Goal: Task Accomplishment & Management: Complete application form

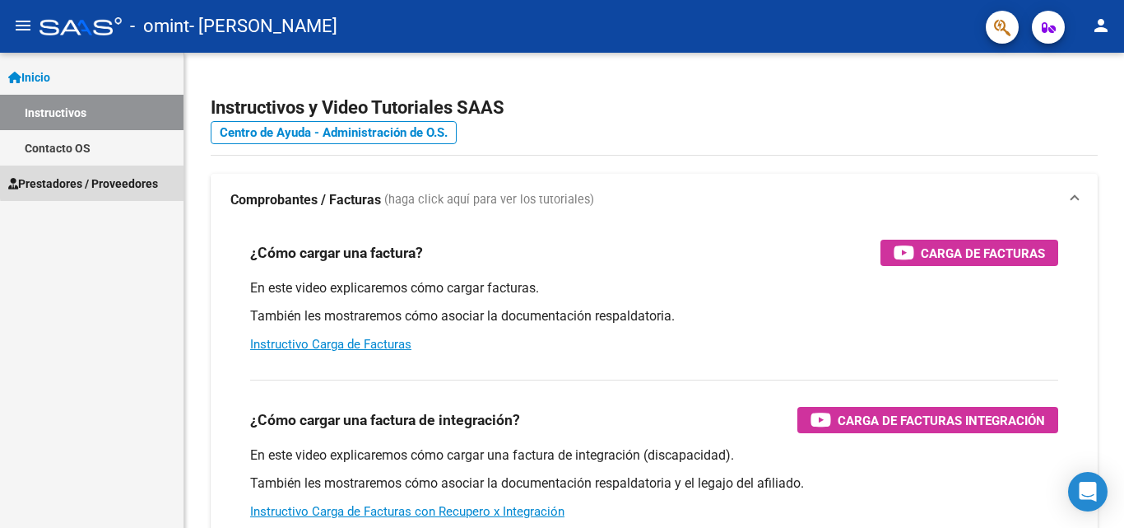
click at [110, 179] on span "Prestadores / Proveedores" at bounding box center [83, 184] width 150 height 18
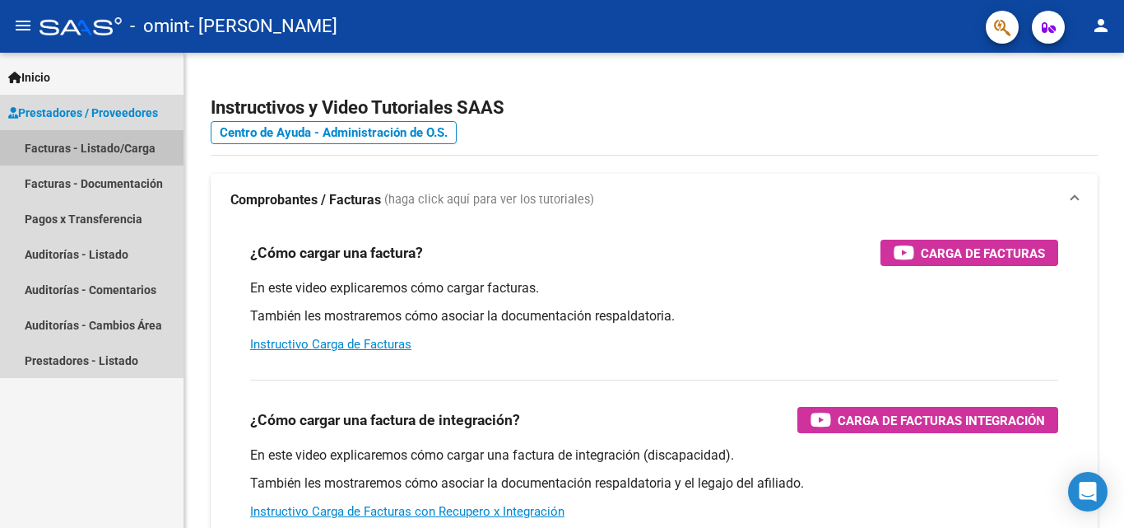
click at [142, 147] on link "Facturas - Listado/Carga" at bounding box center [92, 147] width 184 height 35
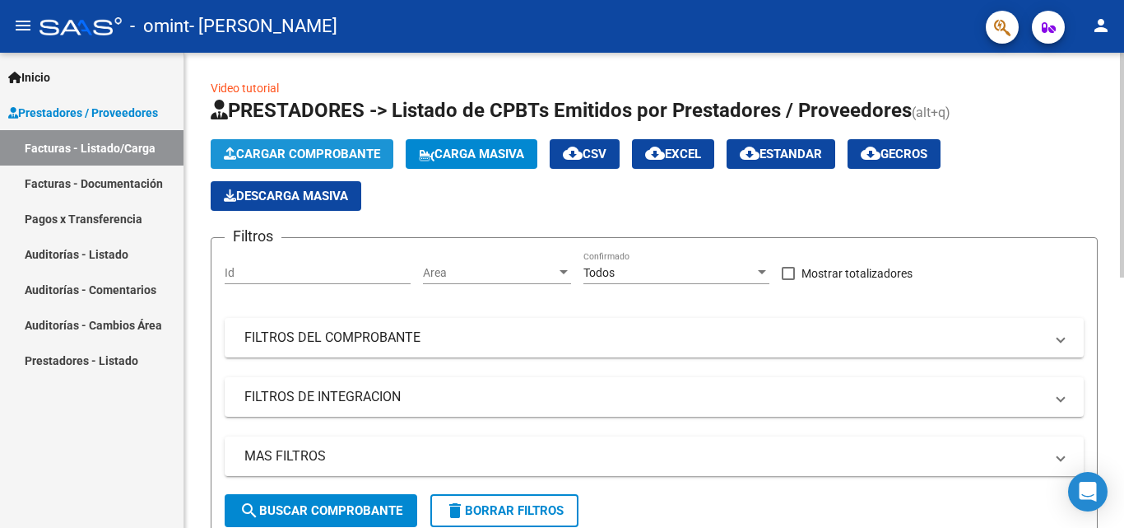
click at [275, 154] on span "Cargar Comprobante" at bounding box center [302, 154] width 156 height 15
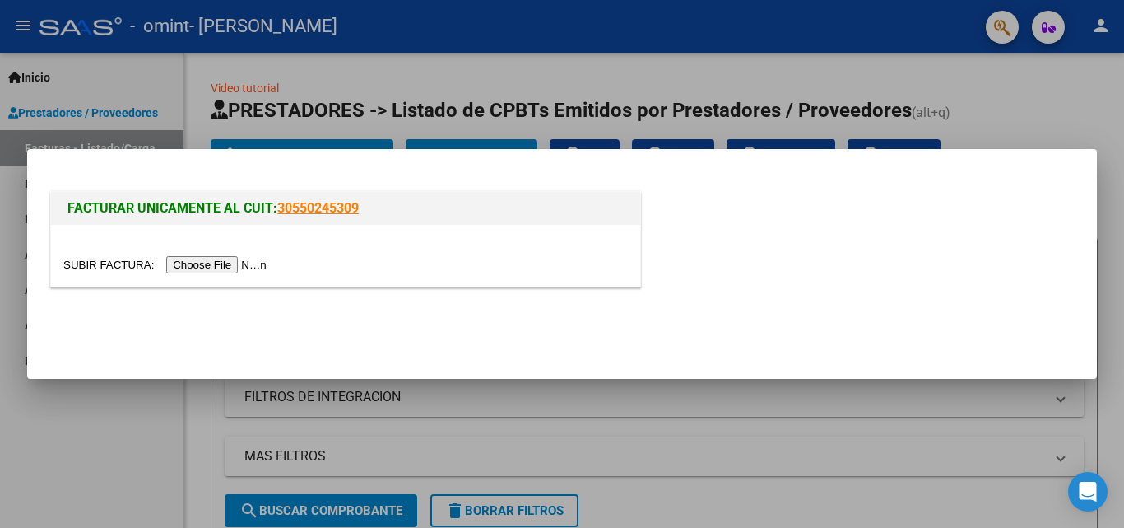
click at [1017, 97] on div at bounding box center [562, 264] width 1124 height 528
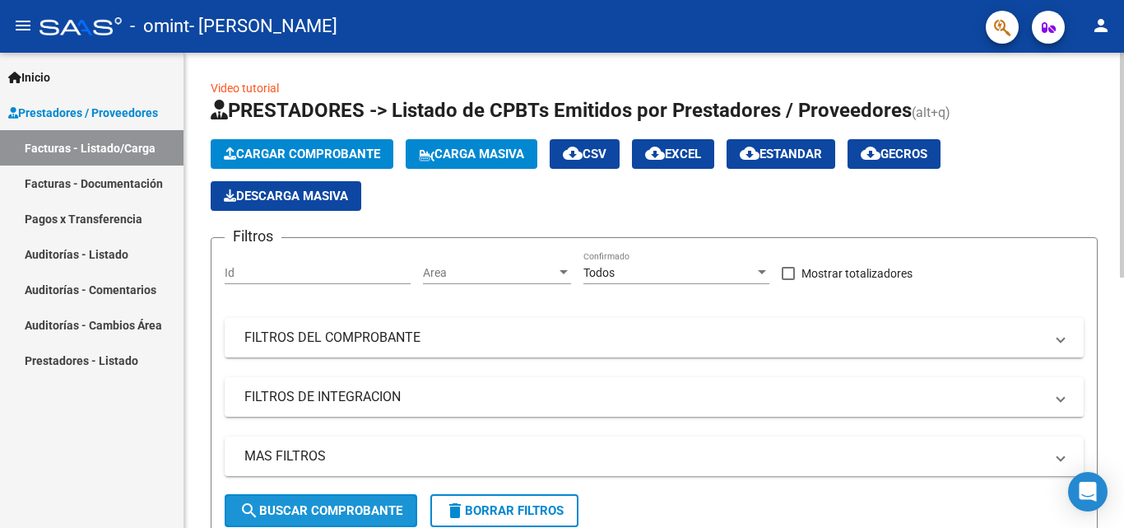
click at [343, 511] on span "search Buscar Comprobante" at bounding box center [321, 510] width 163 height 15
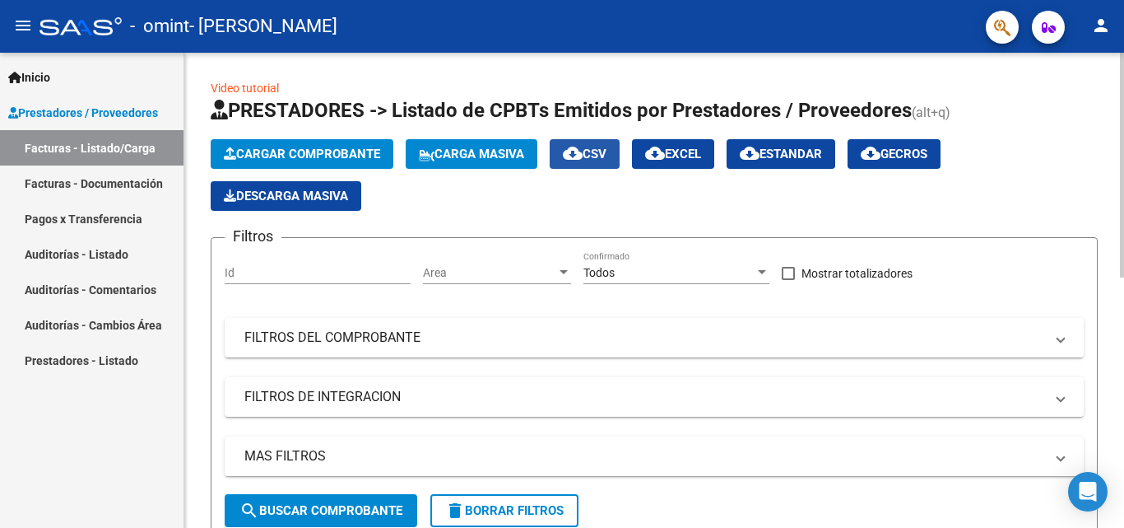
click at [605, 161] on span "cloud_download CSV" at bounding box center [585, 154] width 44 height 15
click at [1085, 101] on h1 "PRESTADORES -> Listado de CPBTs Emitidos por Prestadores / Proveedores (alt+q)" at bounding box center [654, 111] width 887 height 29
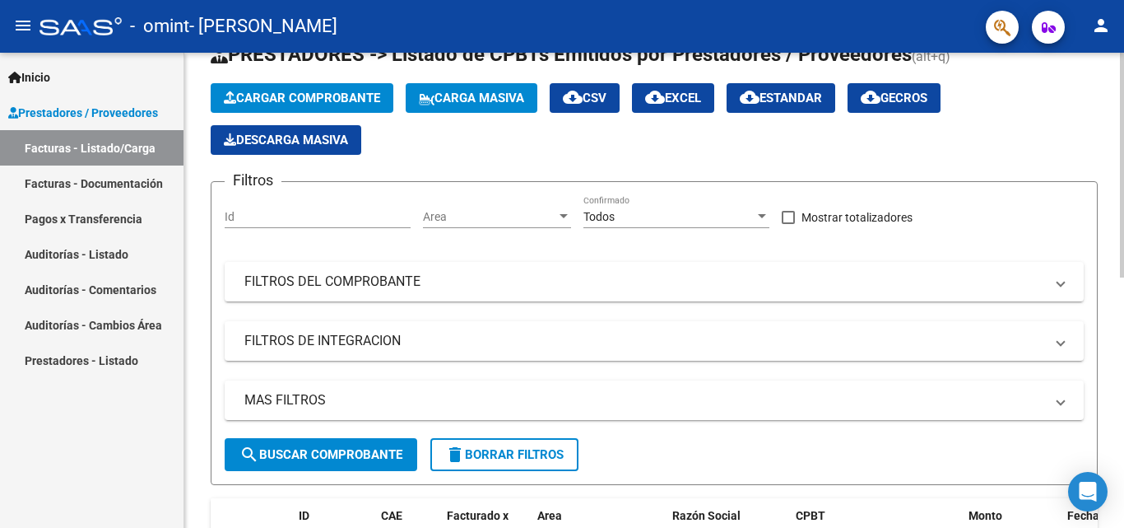
click at [1124, 138] on div at bounding box center [1122, 192] width 4 height 225
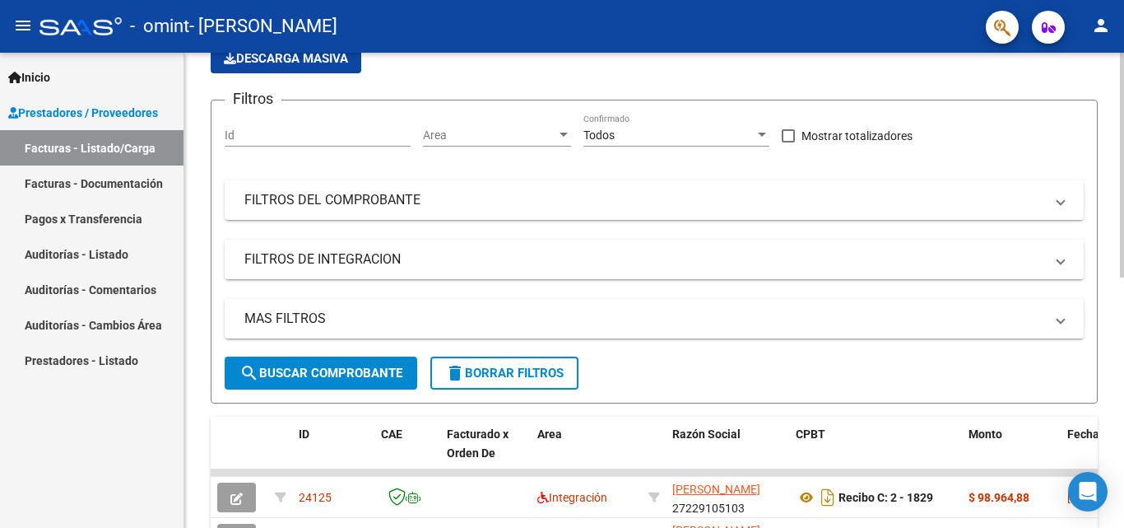
scroll to position [147, 0]
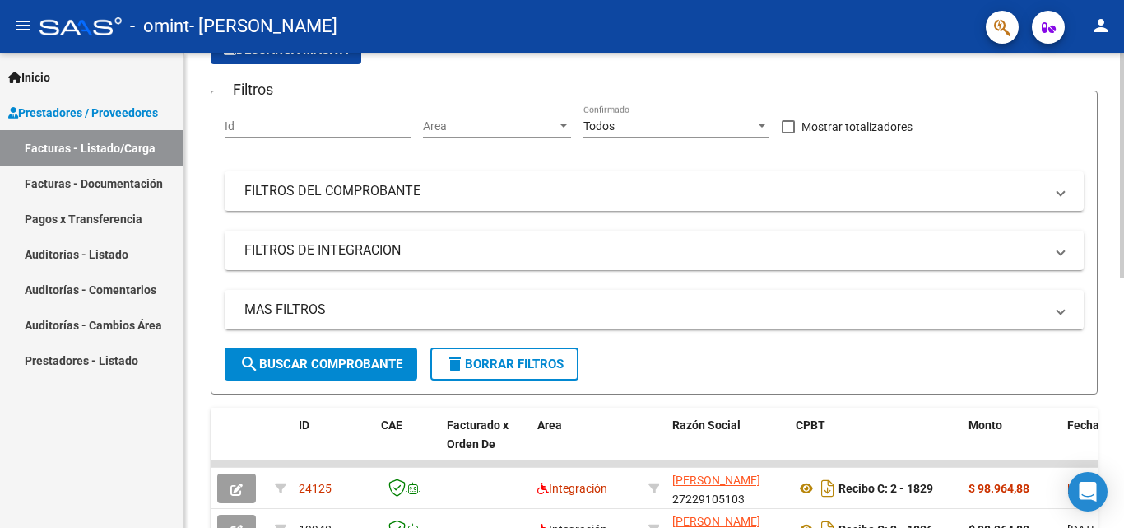
click at [1124, 181] on div at bounding box center [1122, 235] width 4 height 225
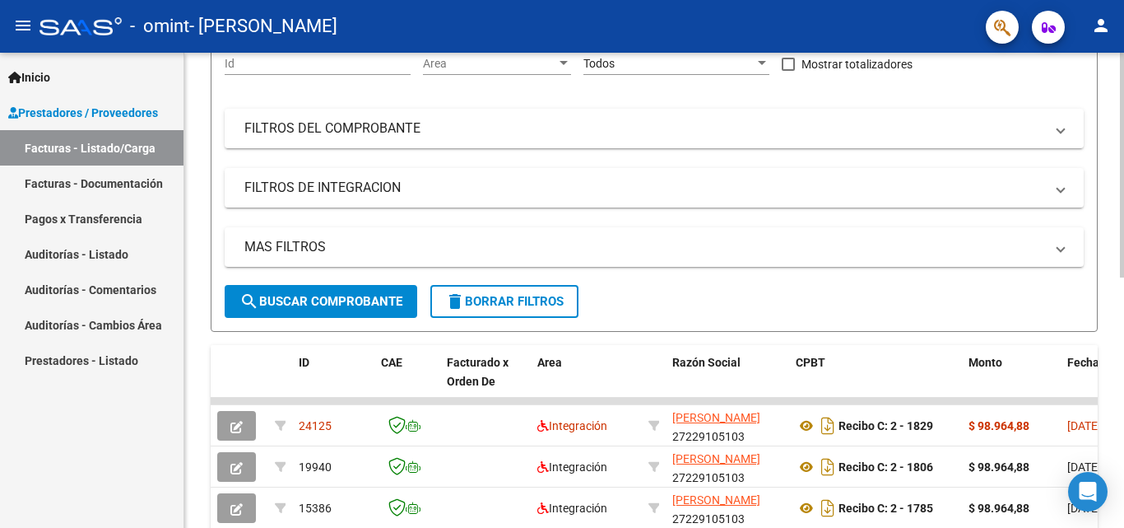
click at [1124, 211] on div at bounding box center [1122, 266] width 4 height 225
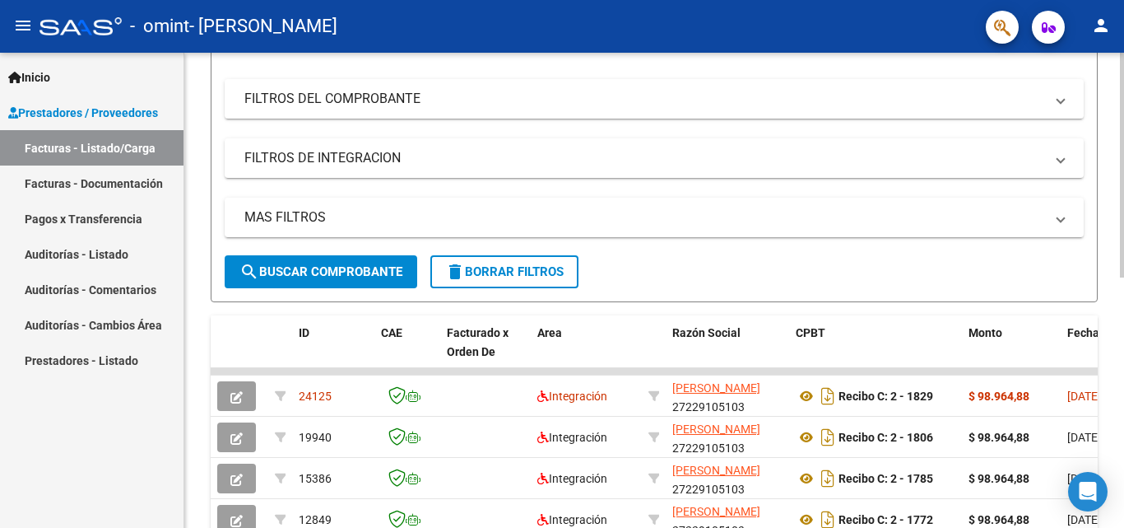
scroll to position [244, 0]
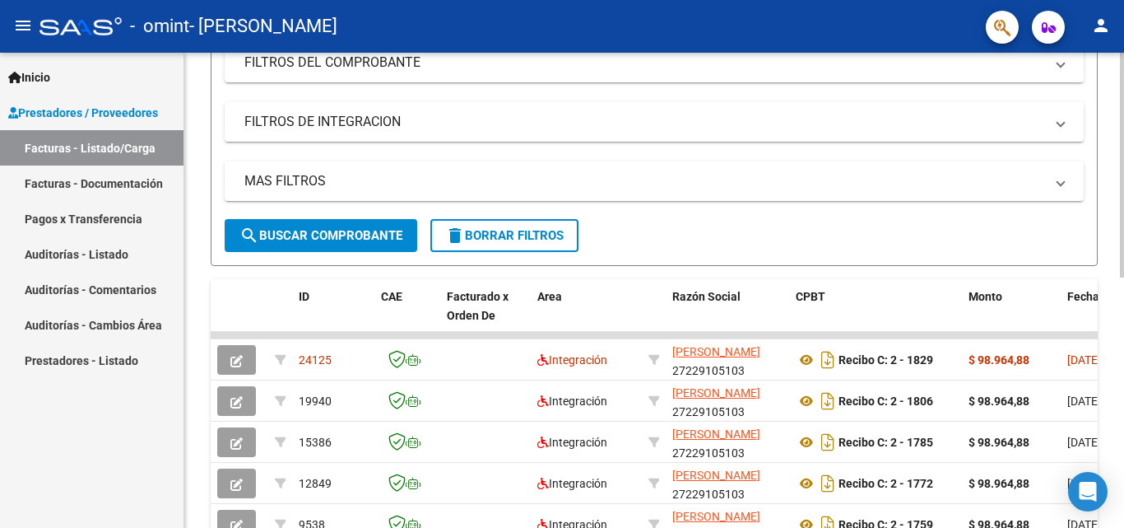
click at [1124, 242] on div at bounding box center [1122, 298] width 4 height 225
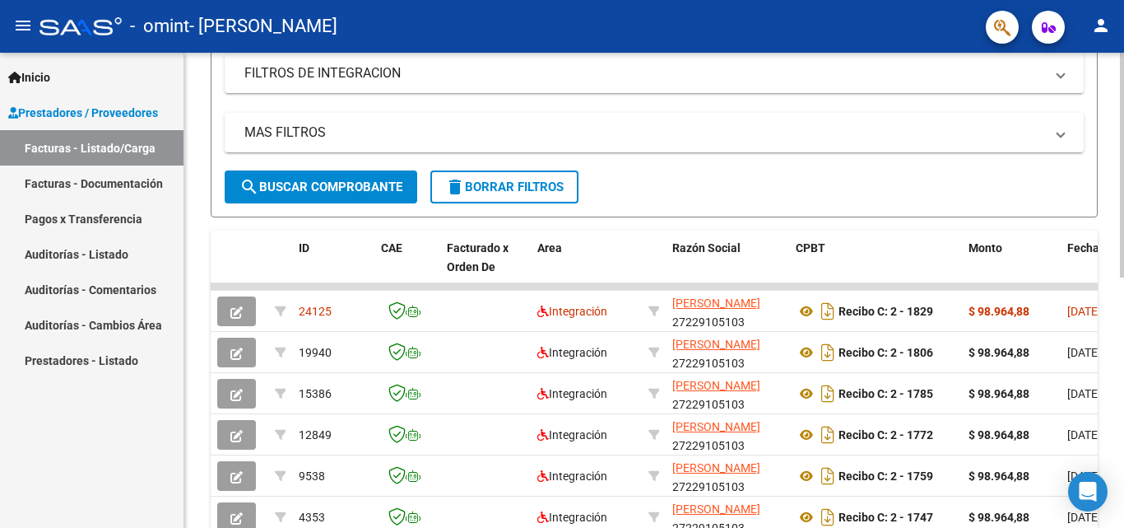
scroll to position [336, 0]
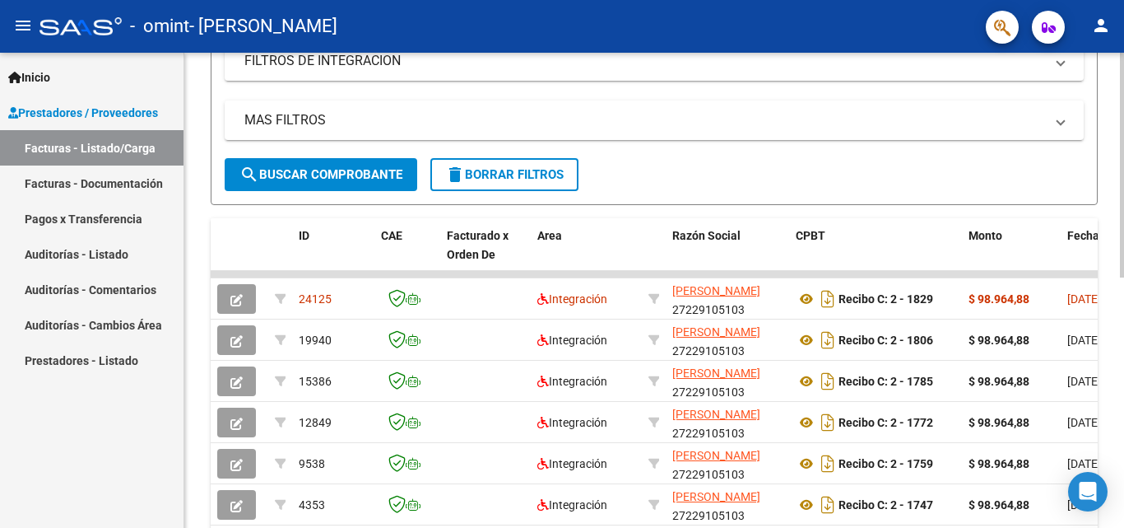
click at [1124, 271] on div at bounding box center [1122, 328] width 4 height 225
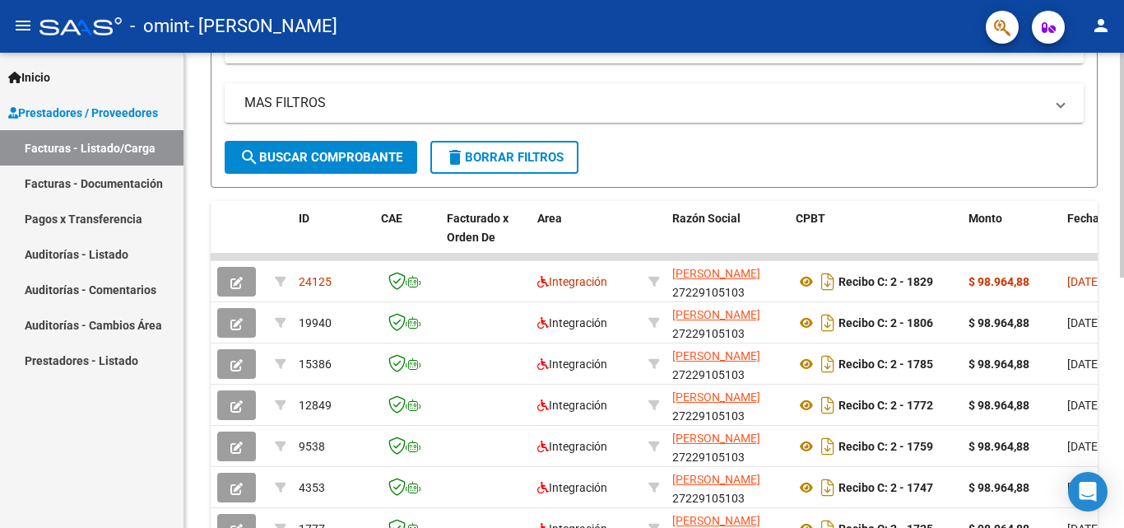
scroll to position [356, 0]
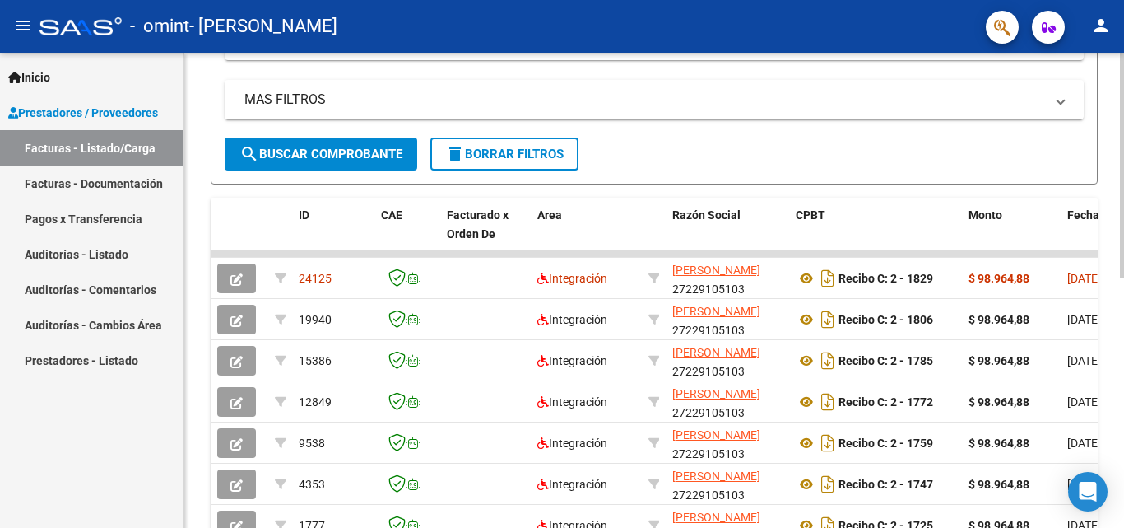
click at [1124, 281] on div at bounding box center [1122, 338] width 4 height 225
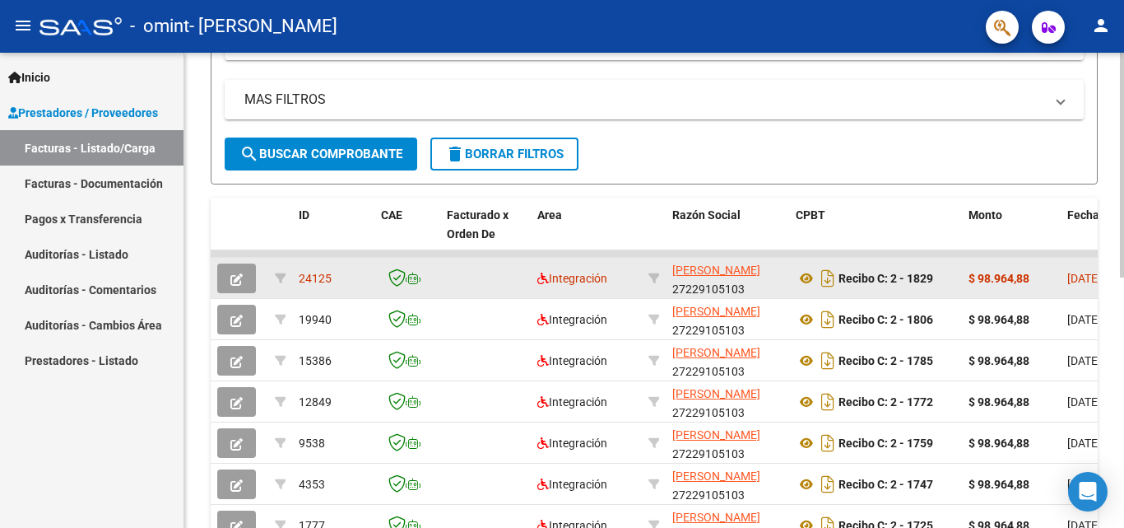
click at [236, 277] on icon "button" at bounding box center [236, 279] width 12 height 12
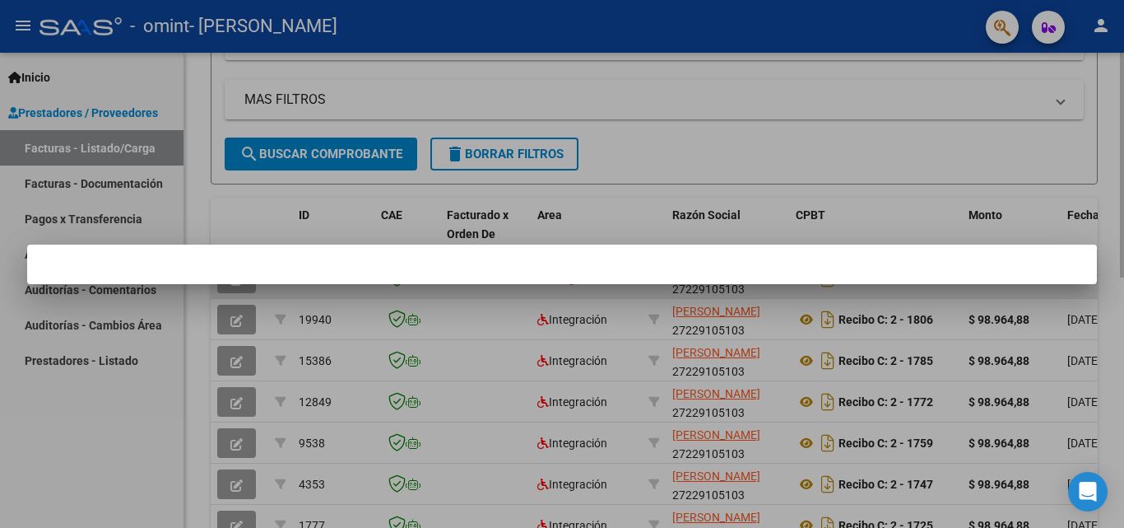
click at [236, 277] on mat-dialog-container at bounding box center [562, 264] width 1070 height 40
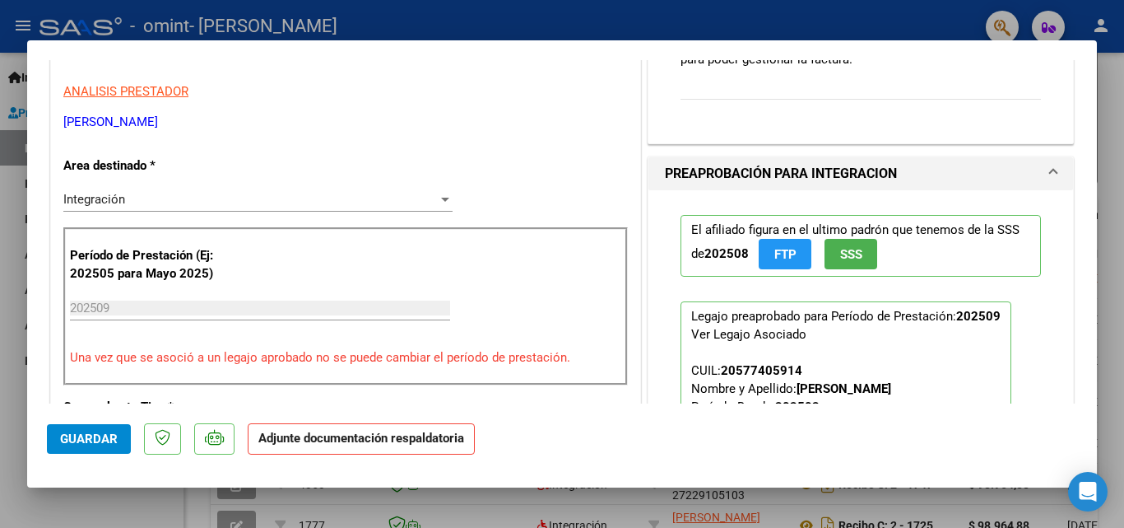
scroll to position [319, 0]
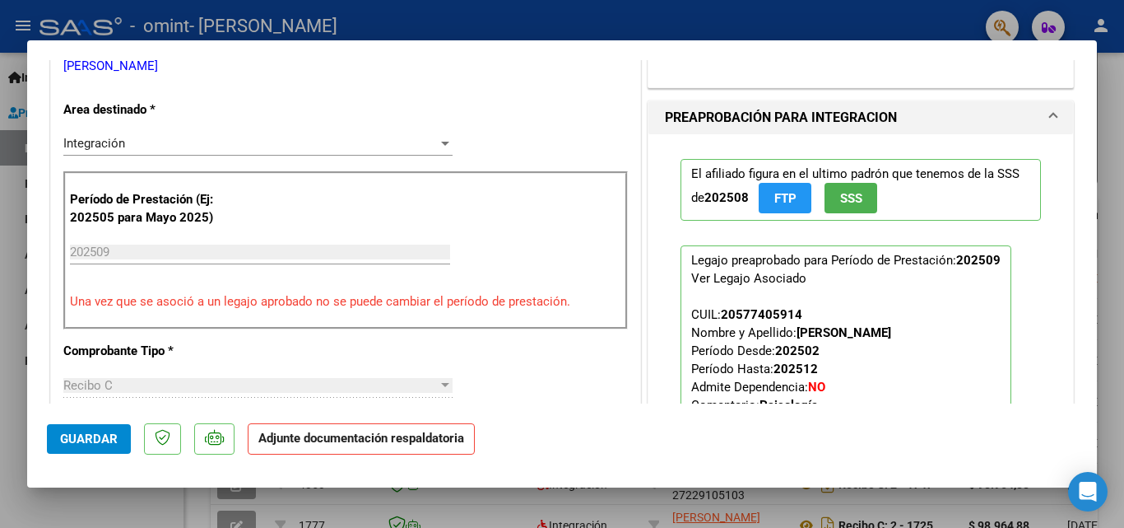
click at [1092, 207] on div "COMPROBANTE VER COMPROBANTE ESTADO: Recibida. En proceso de confirmacion/acepta…" at bounding box center [562, 264] width 1124 height 528
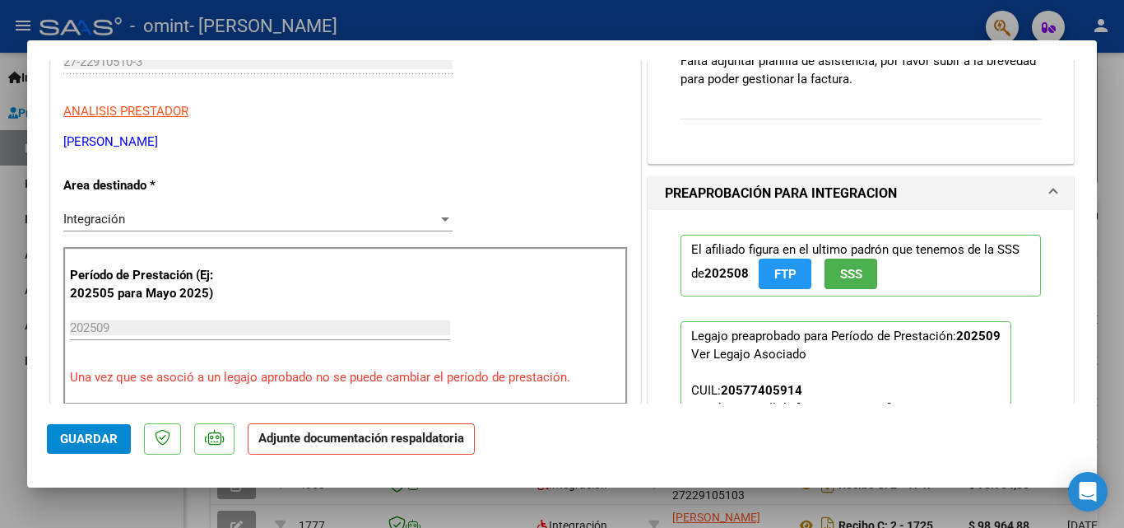
scroll to position [240, 0]
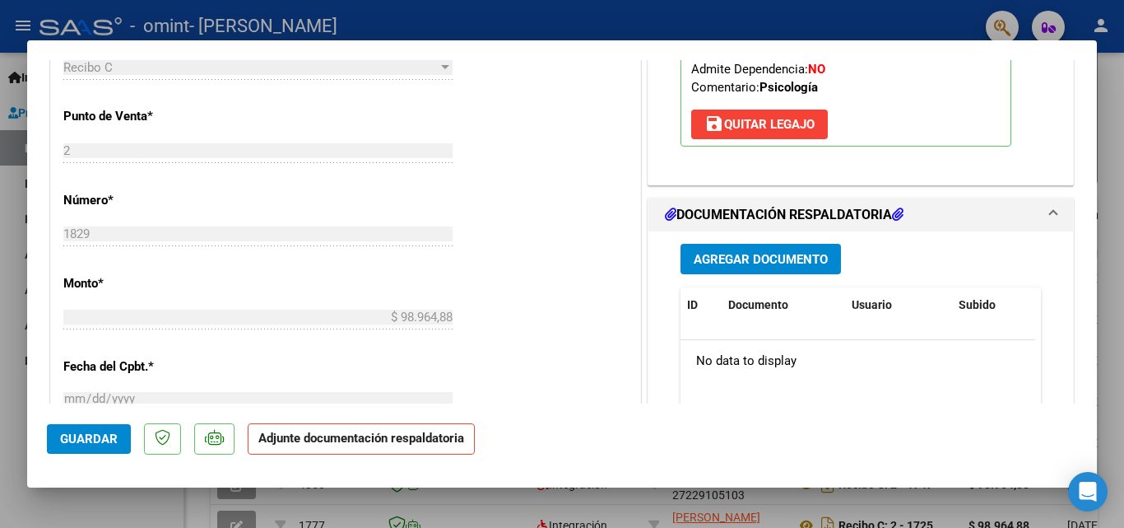
scroll to position [641, 0]
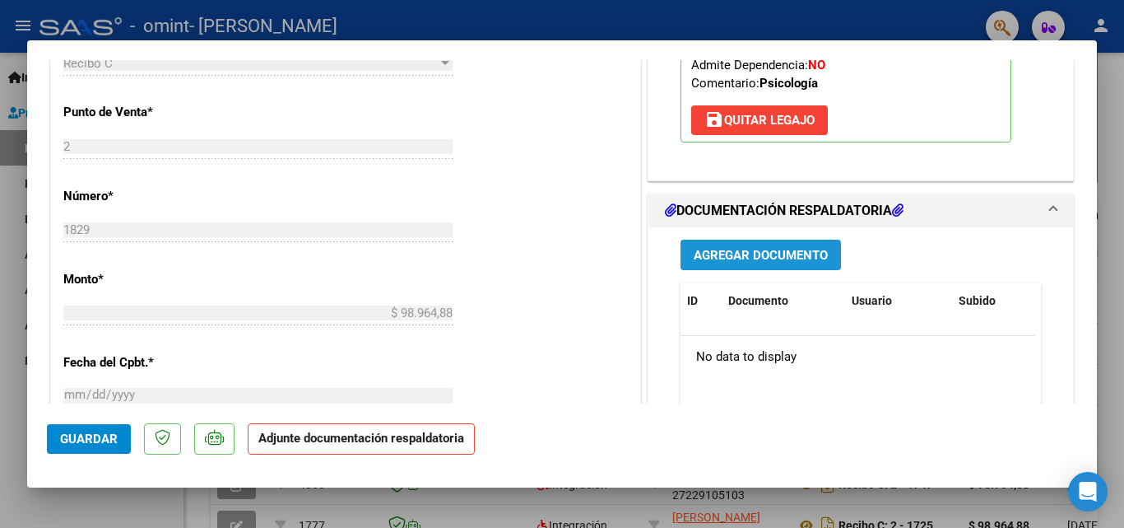
click at [729, 258] on span "Agregar Documento" at bounding box center [761, 255] width 134 height 15
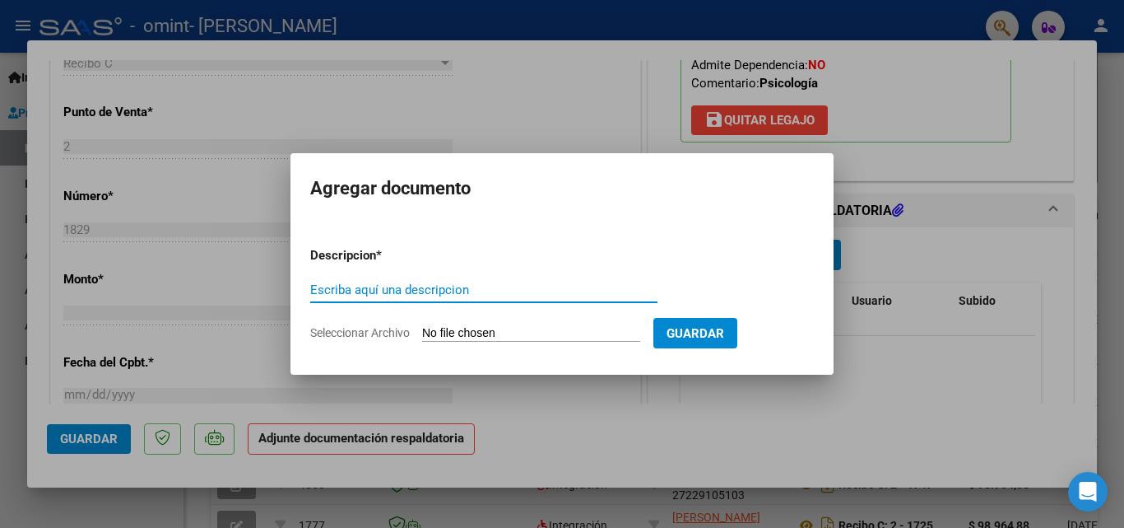
click at [344, 290] on input "Escriba aquí una descripcion" at bounding box center [483, 289] width 347 height 15
type input "planilla de asistencia"
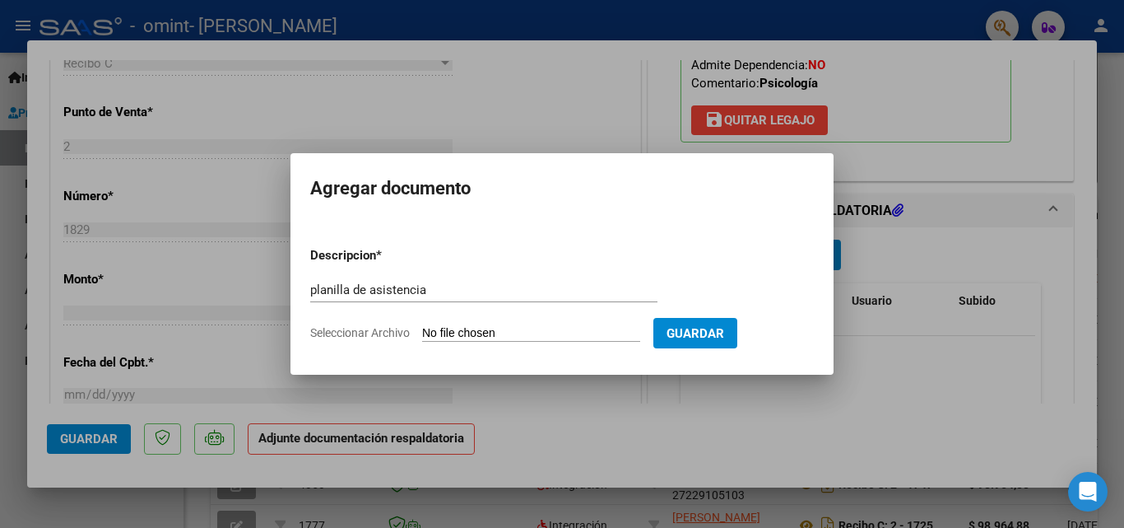
click at [585, 334] on input "Seleccionar Archivo" at bounding box center [531, 334] width 218 height 16
type input "C:\fakepath\Asistencia setiembre 25 [PERSON_NAME].pdf"
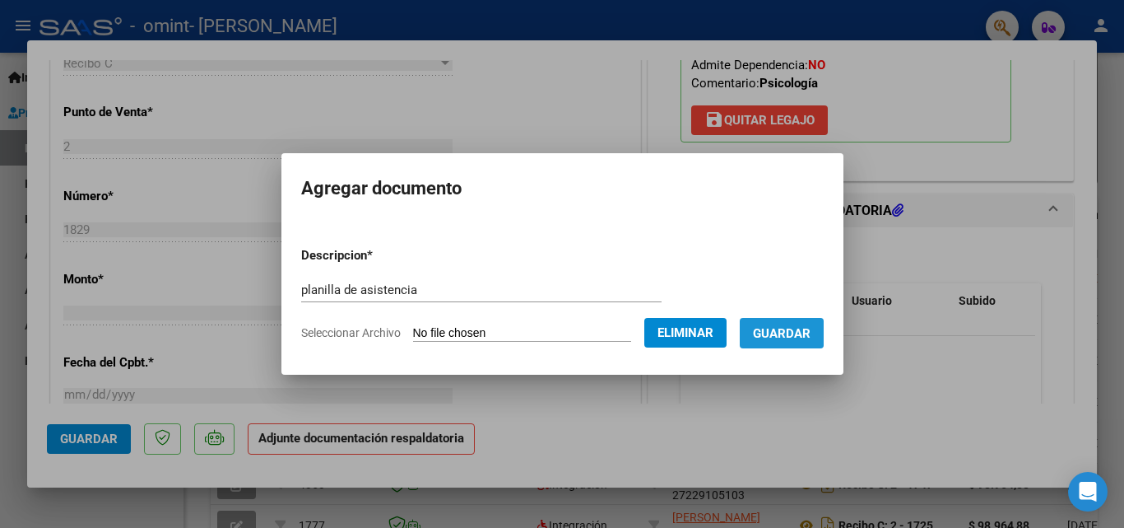
click at [785, 328] on span "Guardar" at bounding box center [782, 333] width 58 height 15
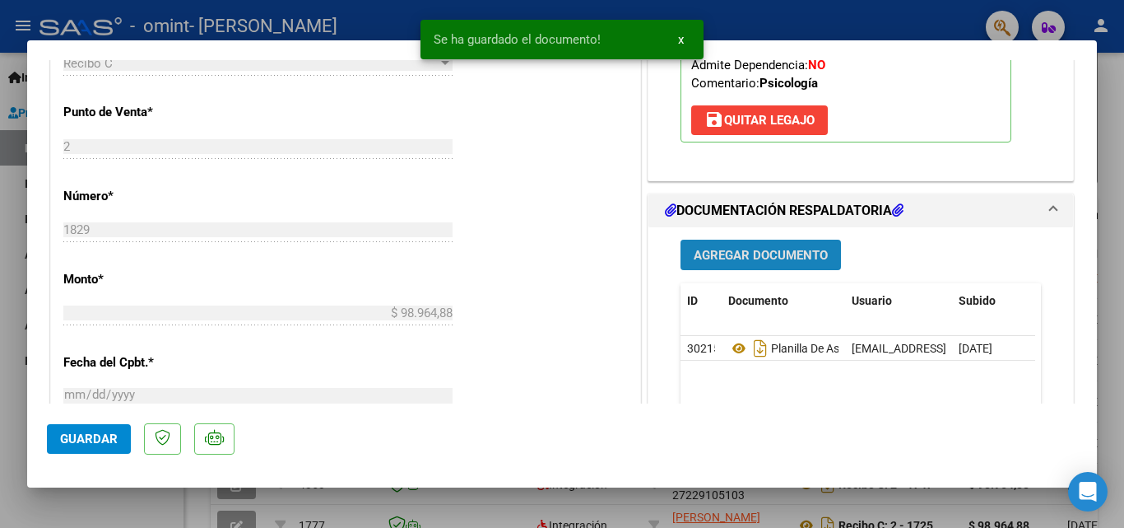
click at [747, 261] on span "Agregar Documento" at bounding box center [761, 255] width 134 height 15
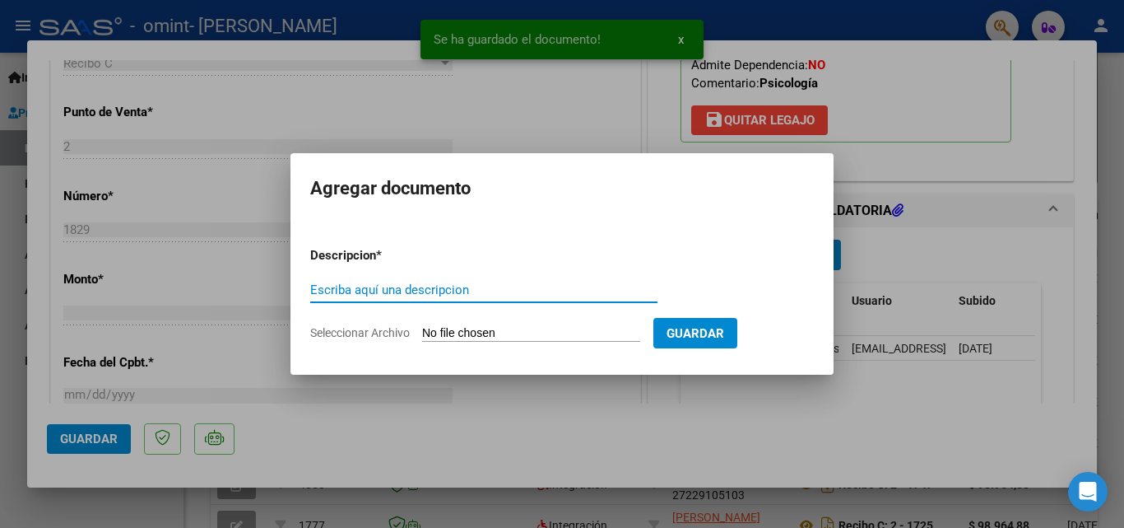
click at [338, 288] on input "Escriba aquí una descripcion" at bounding box center [483, 289] width 347 height 15
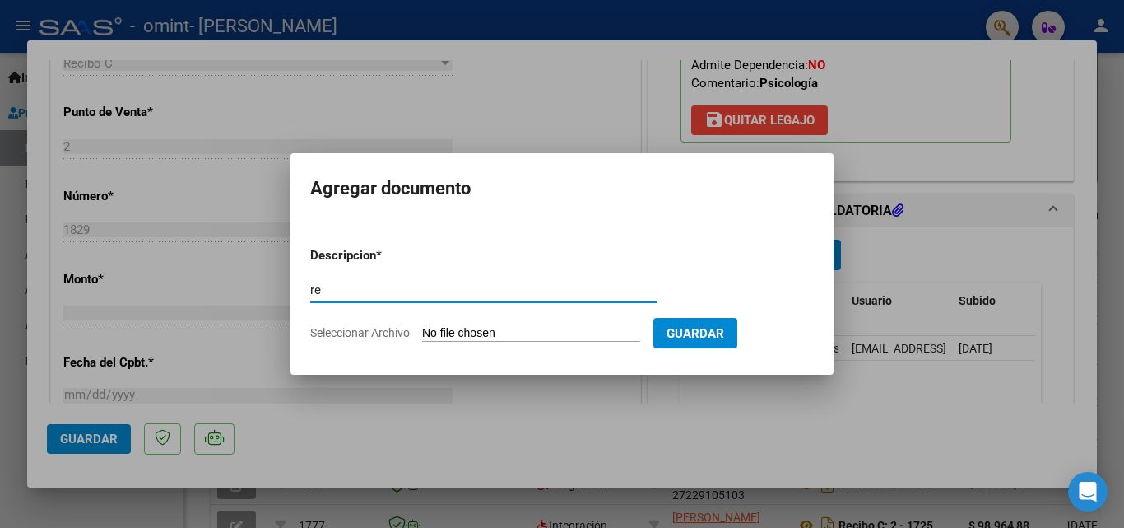
type input "r"
click at [400, 286] on input "Recibo C setiemmbre 2025" at bounding box center [483, 289] width 347 height 15
type input "Recibo C setiembre 2025"
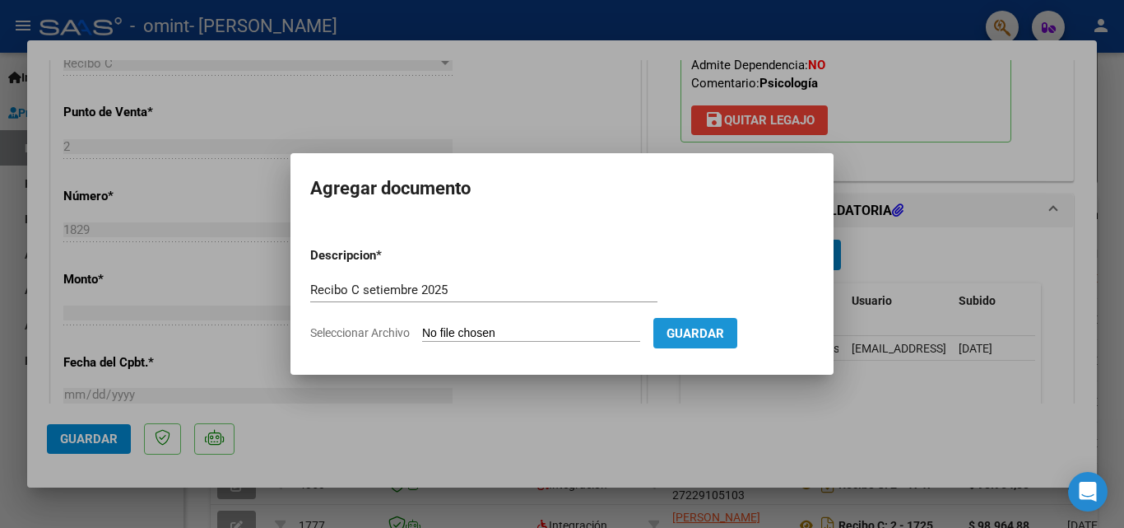
click at [715, 332] on span "Guardar" at bounding box center [696, 333] width 58 height 15
click at [531, 337] on input "Seleccionar Archivo" at bounding box center [531, 334] width 218 height 16
type input "C:\fakepath\27229105103_015_00002_00001829.pdf"
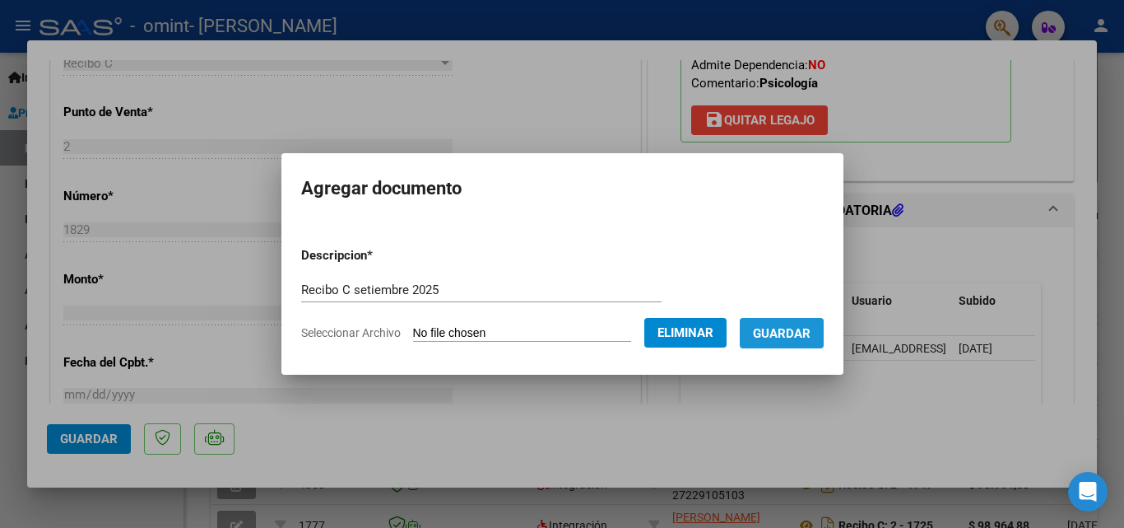
click at [798, 338] on span "Guardar" at bounding box center [782, 333] width 58 height 15
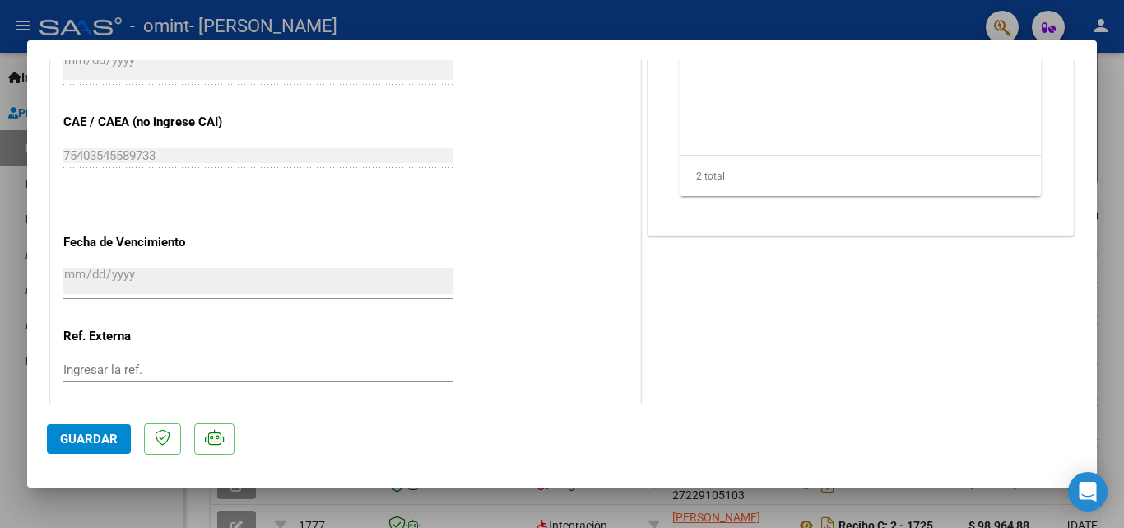
scroll to position [1069, 0]
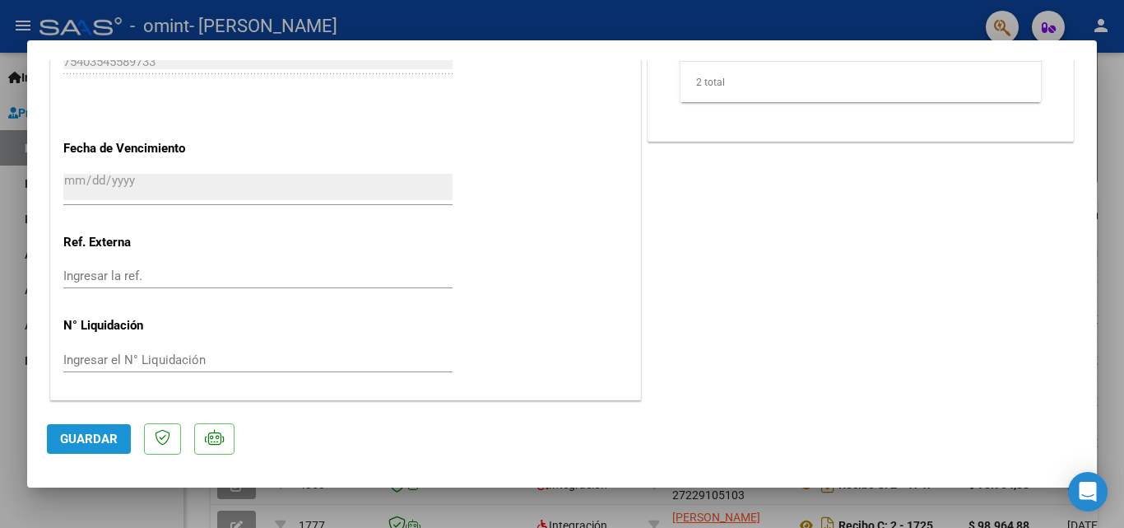
click at [88, 443] on span "Guardar" at bounding box center [89, 438] width 58 height 15
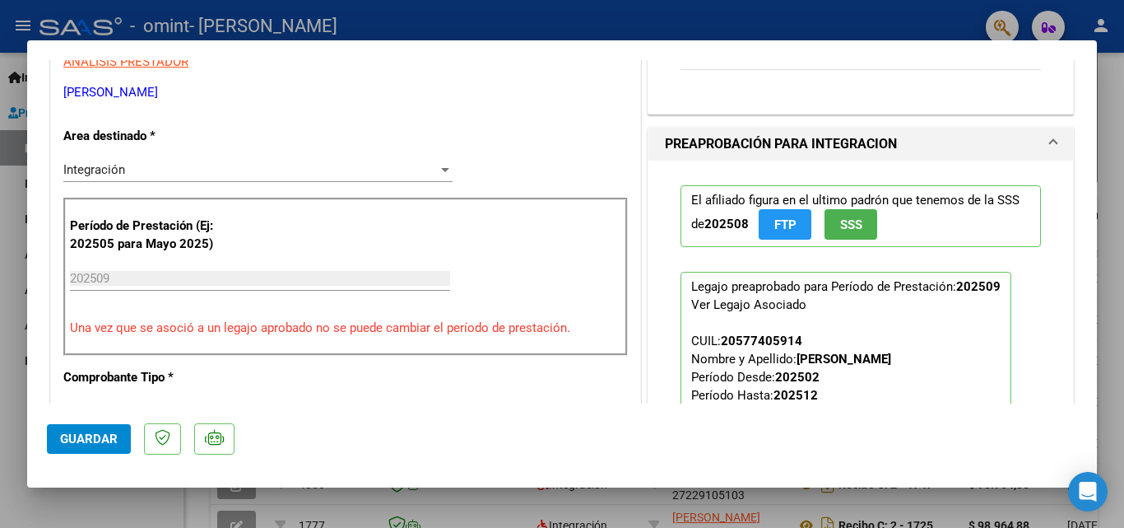
scroll to position [282, 0]
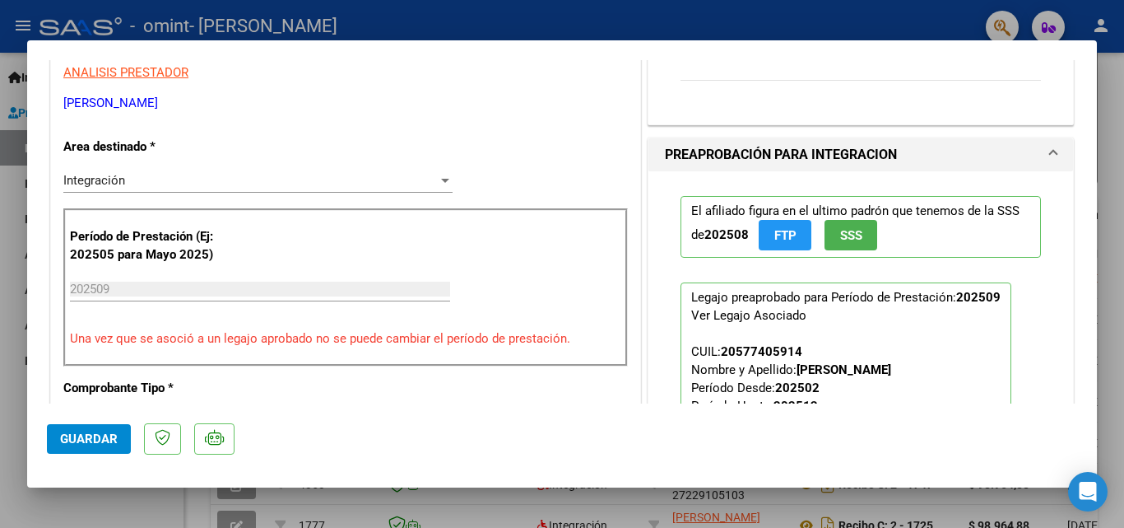
drag, startPoint x: 1101, startPoint y: 196, endPoint x: 1091, endPoint y: 176, distance: 22.1
click at [1091, 176] on div "COMPROBANTE VER COMPROBANTE ESTADO: Recibida. En proceso de confirmacion/acepta…" at bounding box center [562, 264] width 1124 height 528
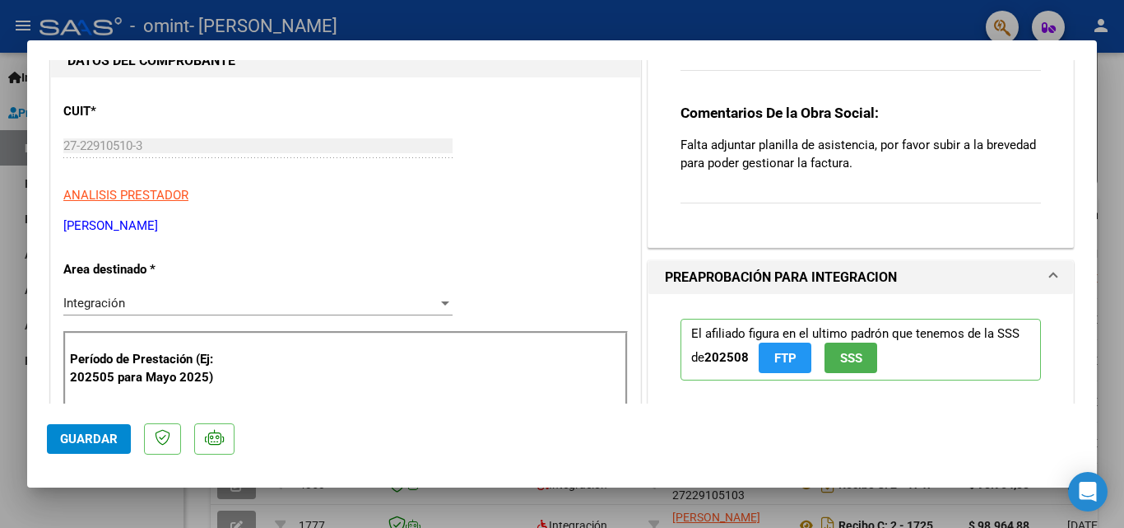
scroll to position [0, 0]
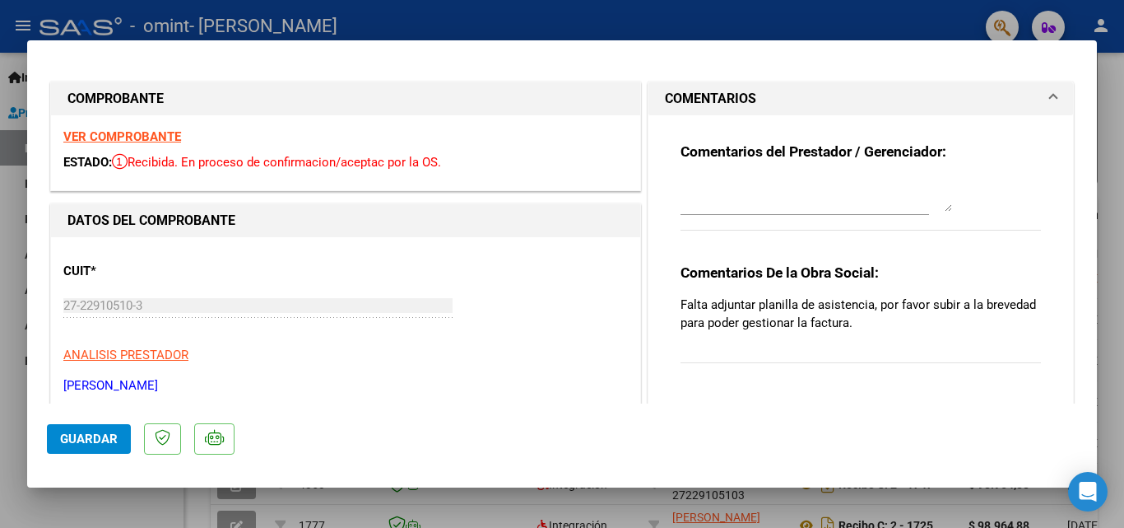
click at [1113, 124] on div at bounding box center [562, 264] width 1124 height 528
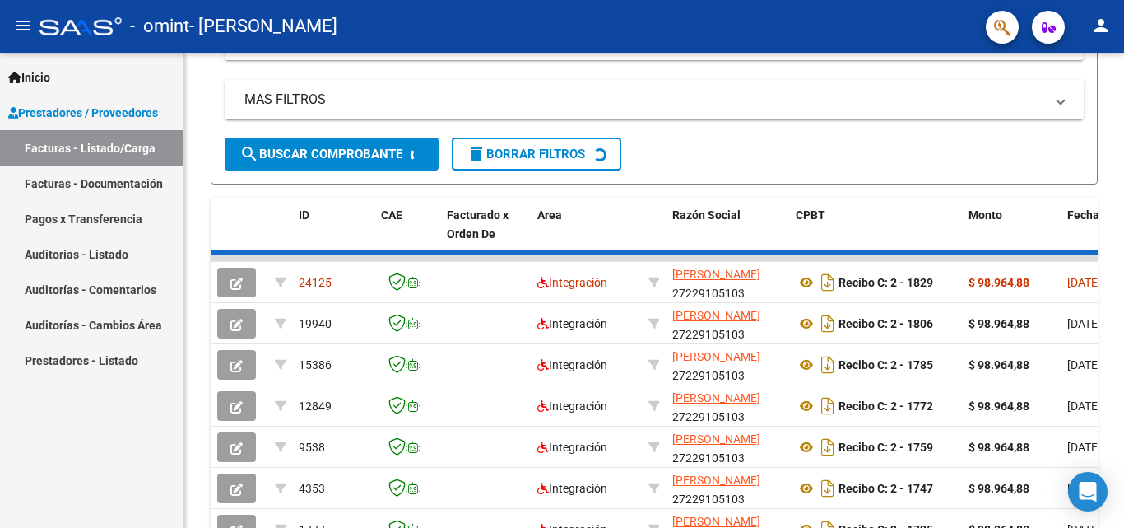
scroll to position [356, 0]
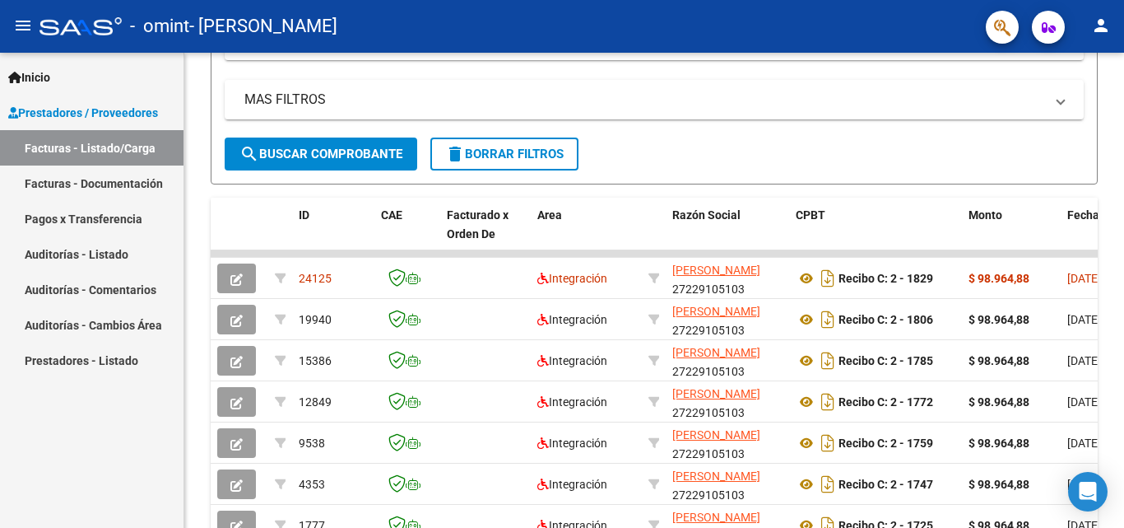
click at [1113, 124] on div "Video tutorial PRESTADORES -> Listado de CPBTs Emitidos por Prestadores / Prove…" at bounding box center [654, 191] width 940 height 990
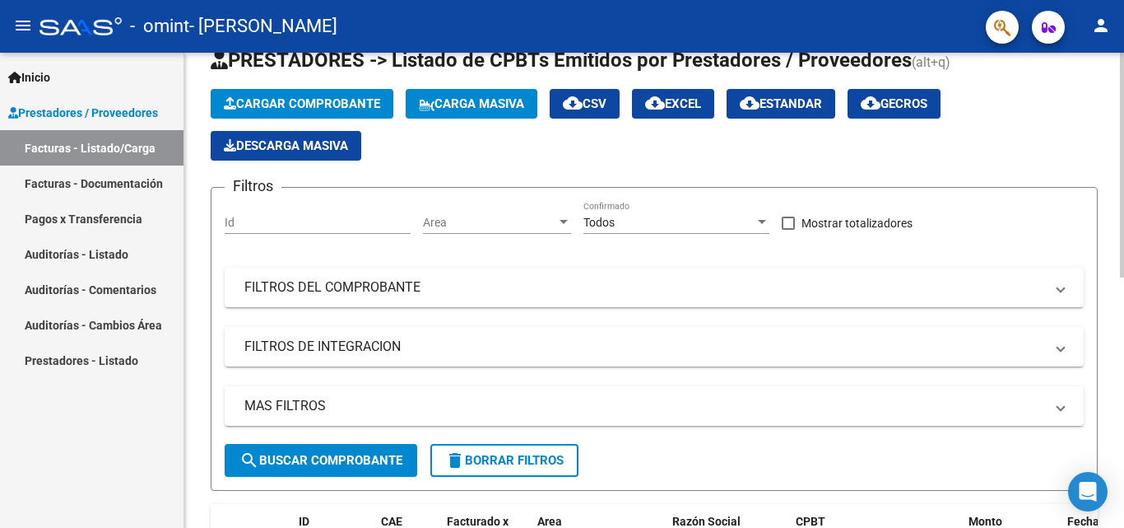
scroll to position [47, 0]
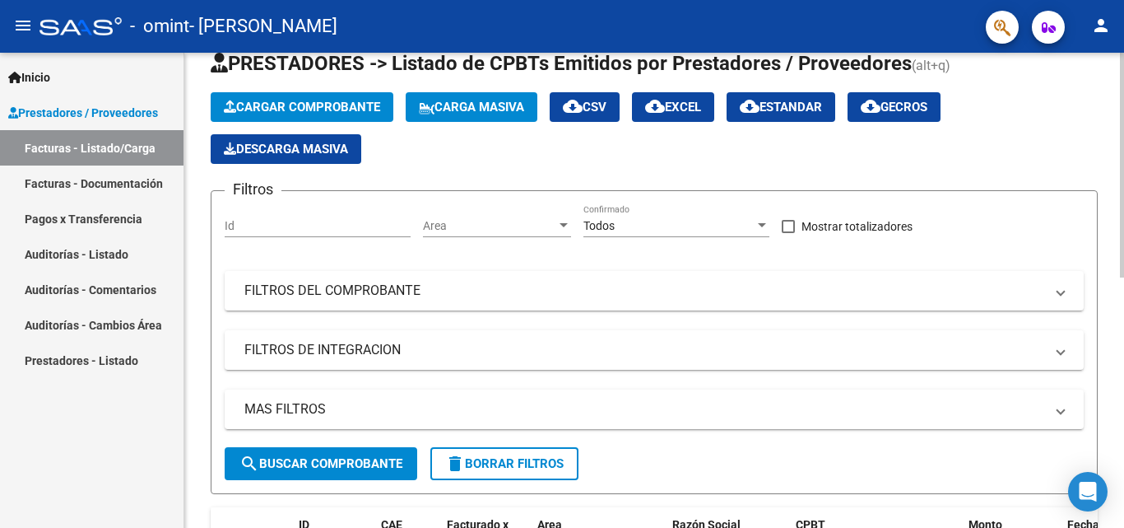
click at [1120, 94] on div at bounding box center [1122, 188] width 4 height 225
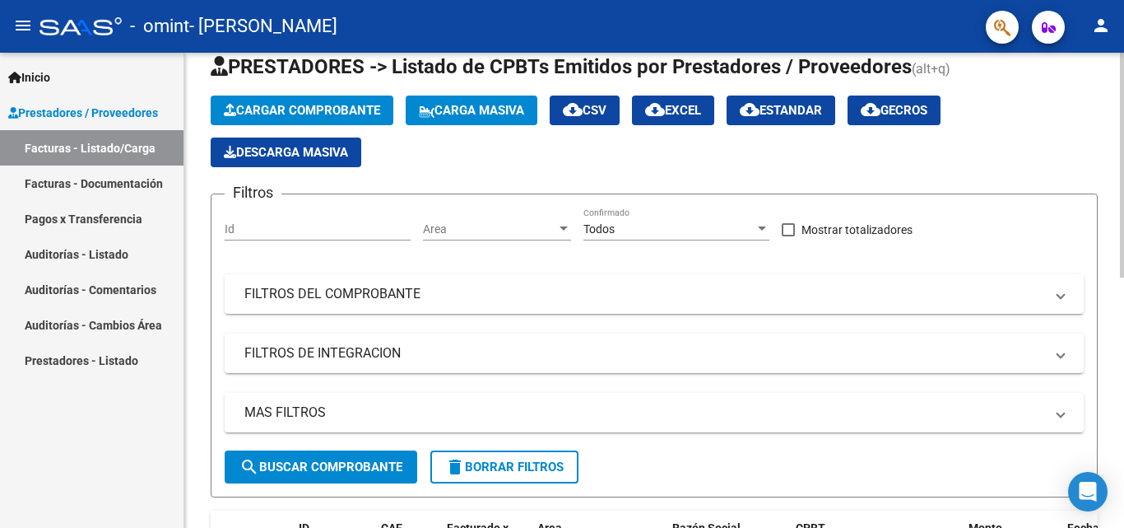
click at [1121, 92] on div at bounding box center [1122, 186] width 4 height 225
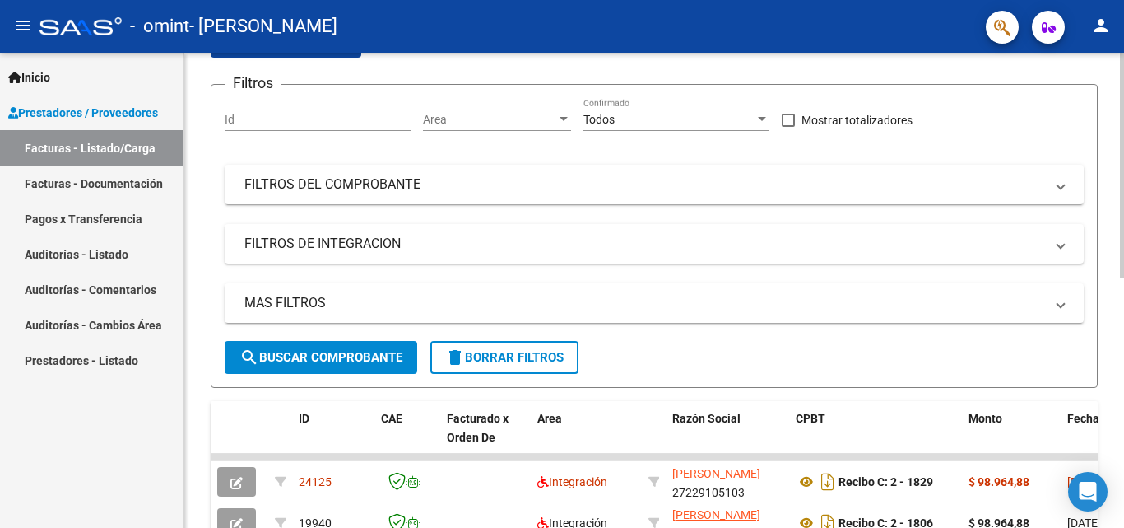
click at [1124, 144] on div at bounding box center [1122, 239] width 4 height 225
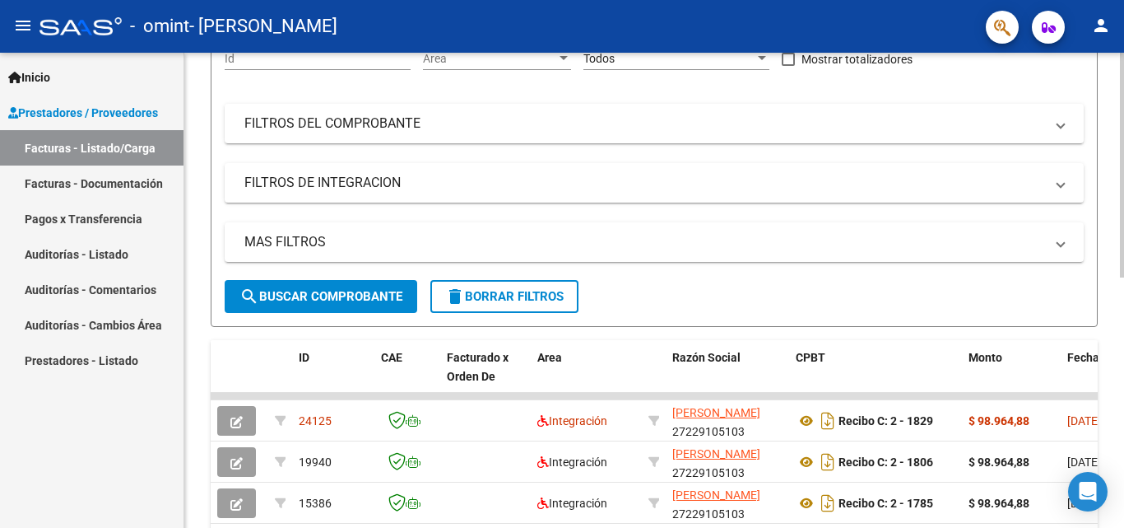
click at [1124, 173] on div at bounding box center [1122, 268] width 4 height 225
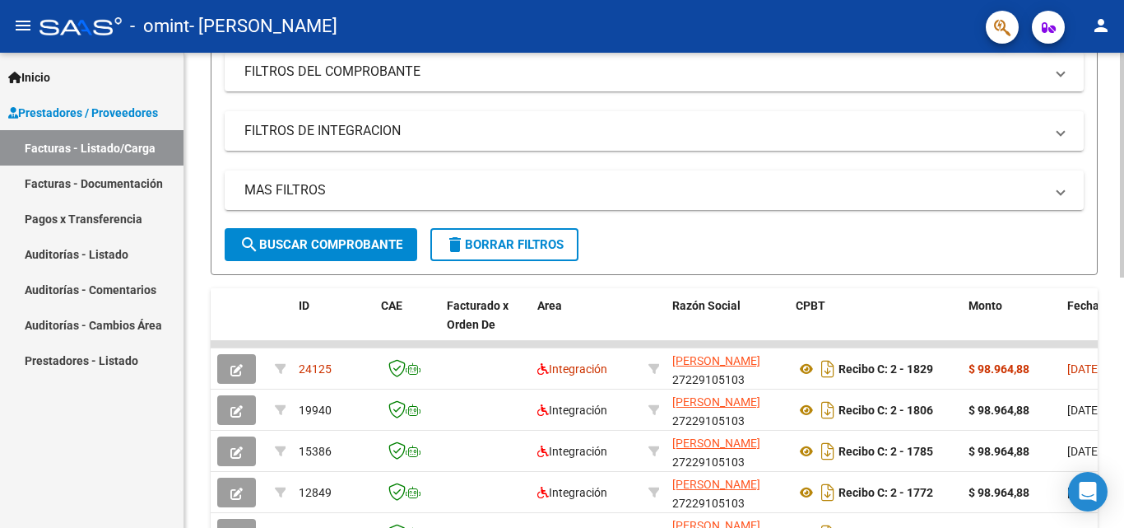
click at [1124, 198] on div at bounding box center [1122, 294] width 4 height 225
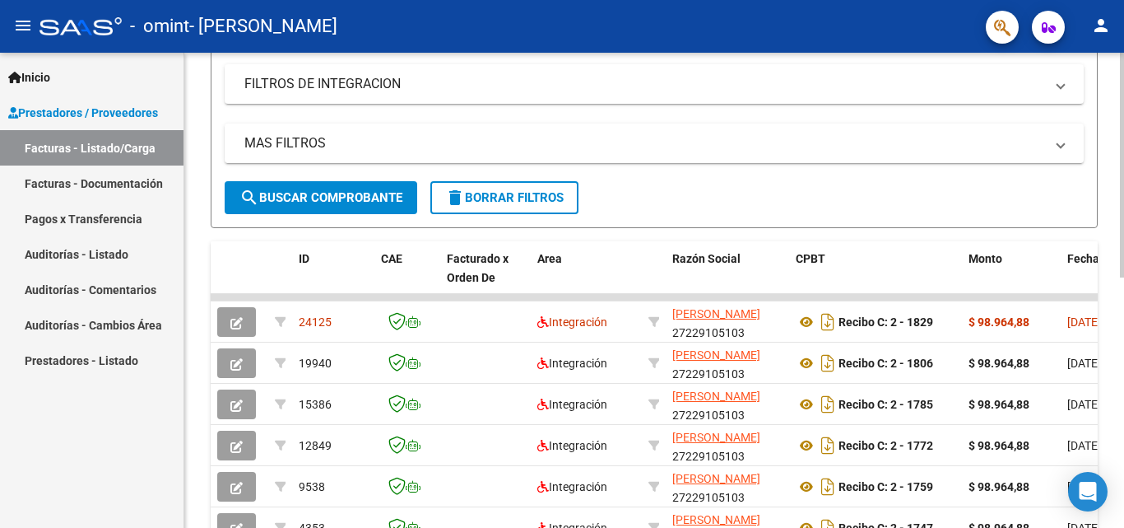
click at [1124, 220] on div at bounding box center [1122, 316] width 4 height 225
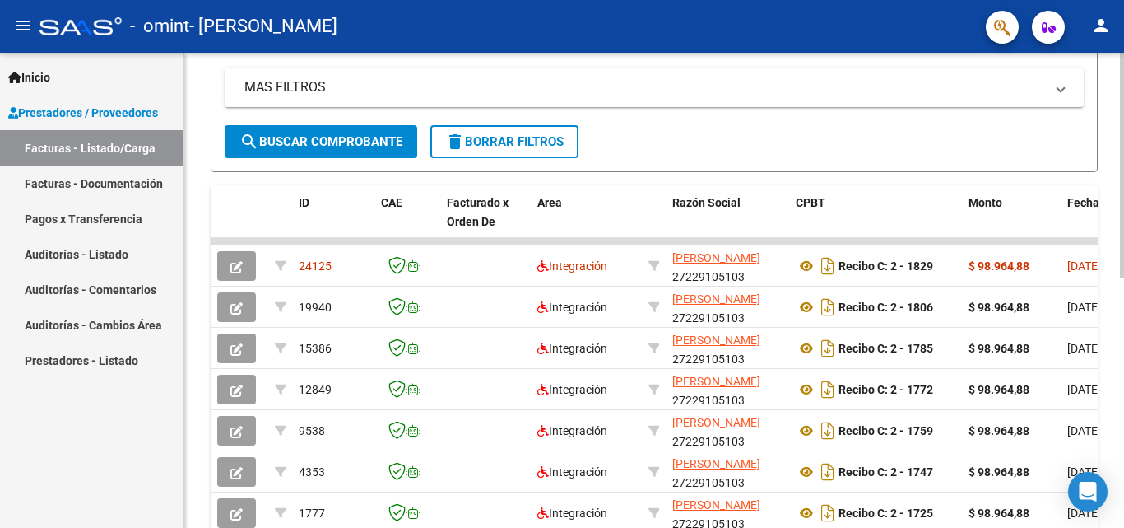
click at [1124, 246] on div at bounding box center [1122, 343] width 4 height 225
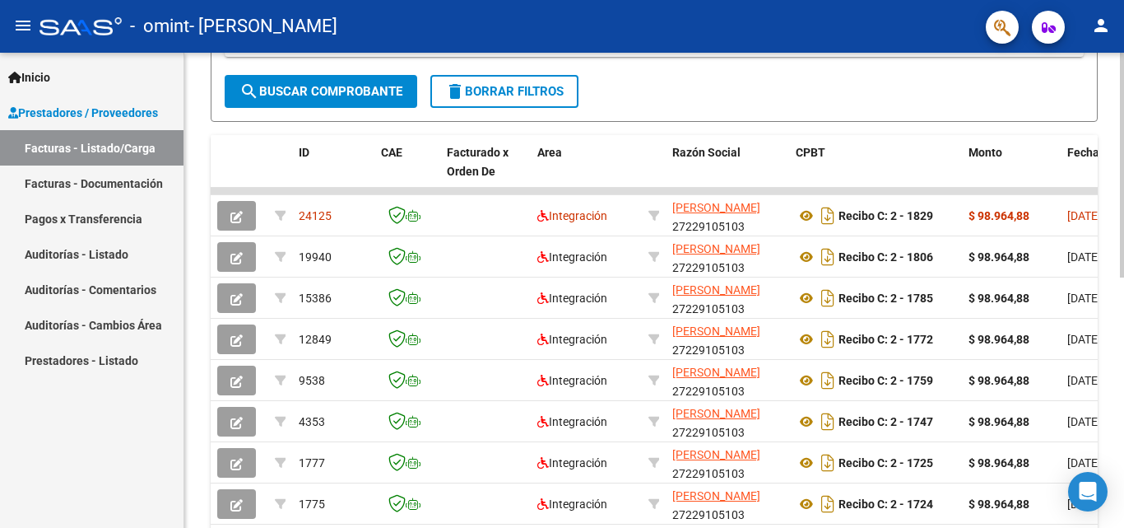
click at [1124, 270] on div at bounding box center [1122, 368] width 4 height 225
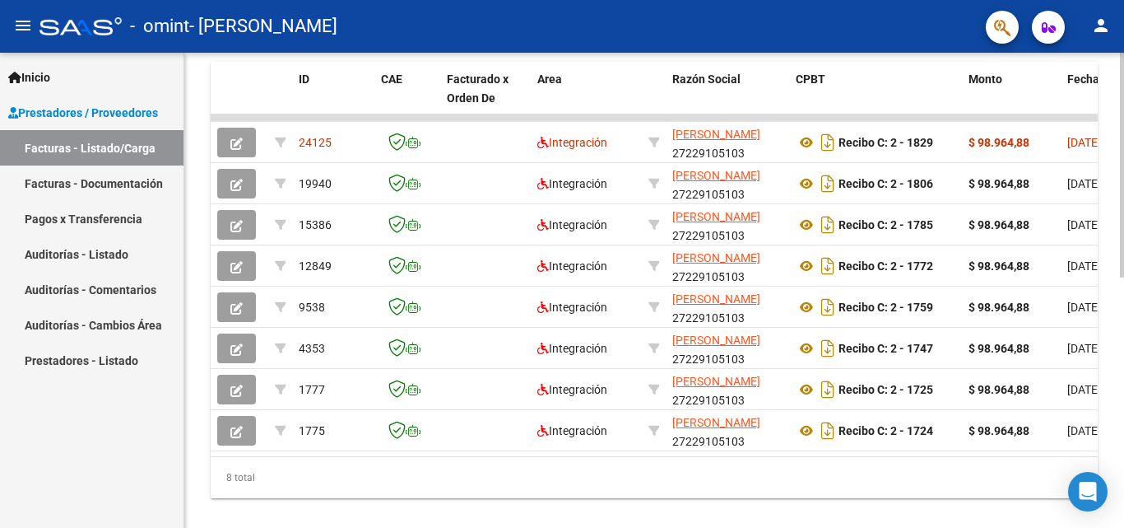
click at [1124, 305] on div at bounding box center [1122, 403] width 4 height 225
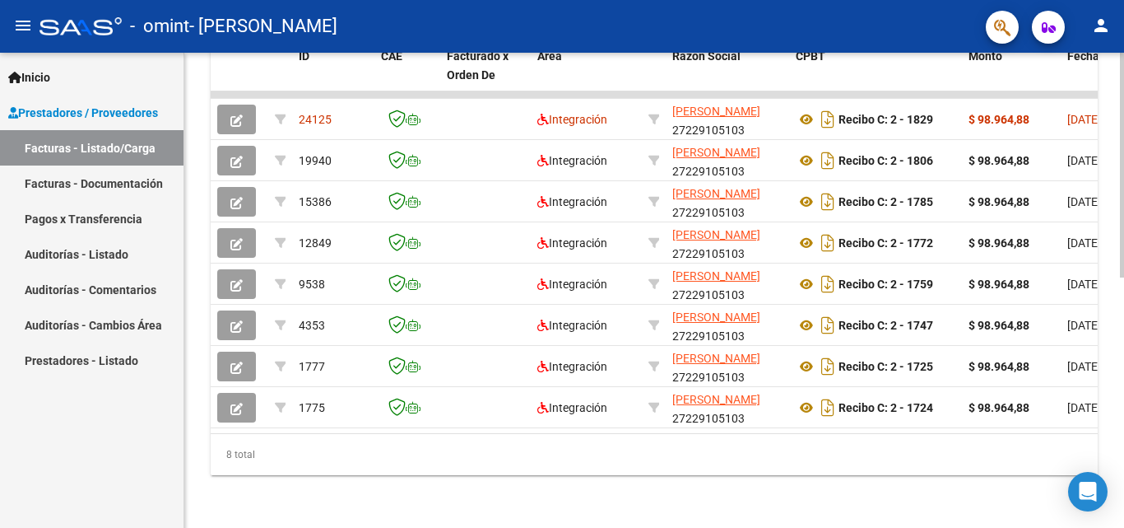
scroll to position [528, 0]
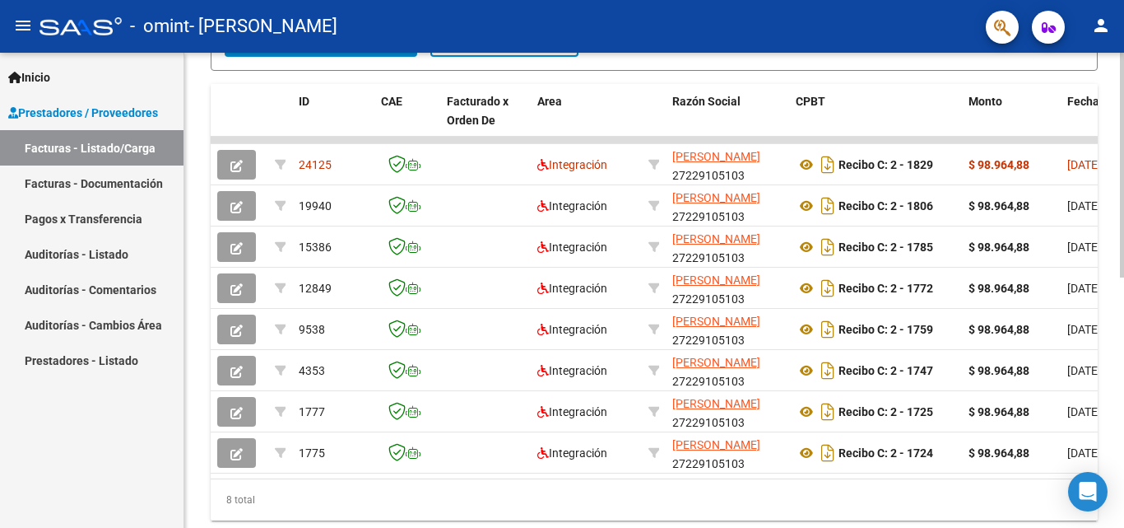
click at [1124, 294] on div at bounding box center [1122, 393] width 4 height 225
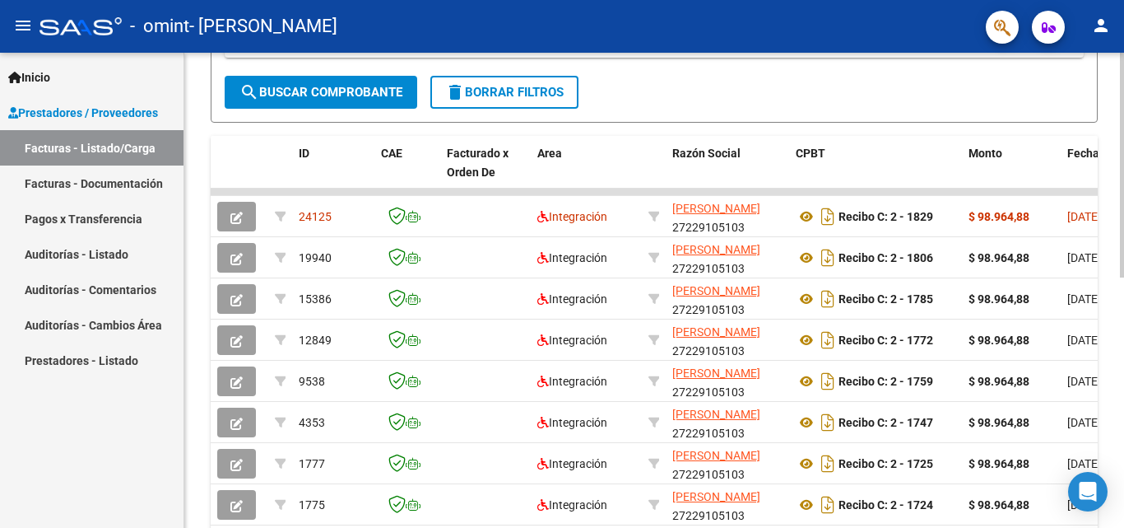
click at [1124, 269] on div at bounding box center [1122, 368] width 4 height 225
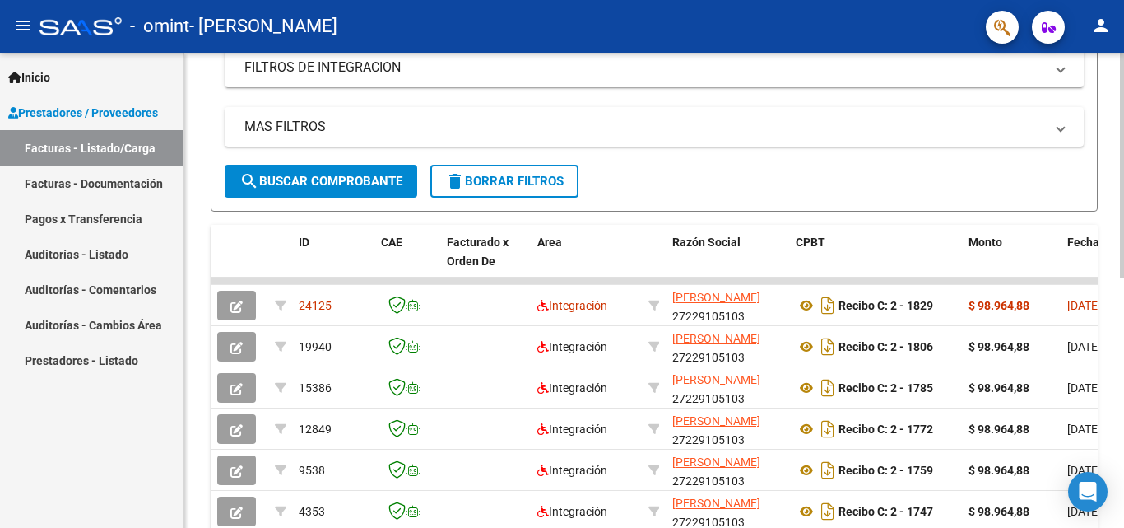
scroll to position [328, 0]
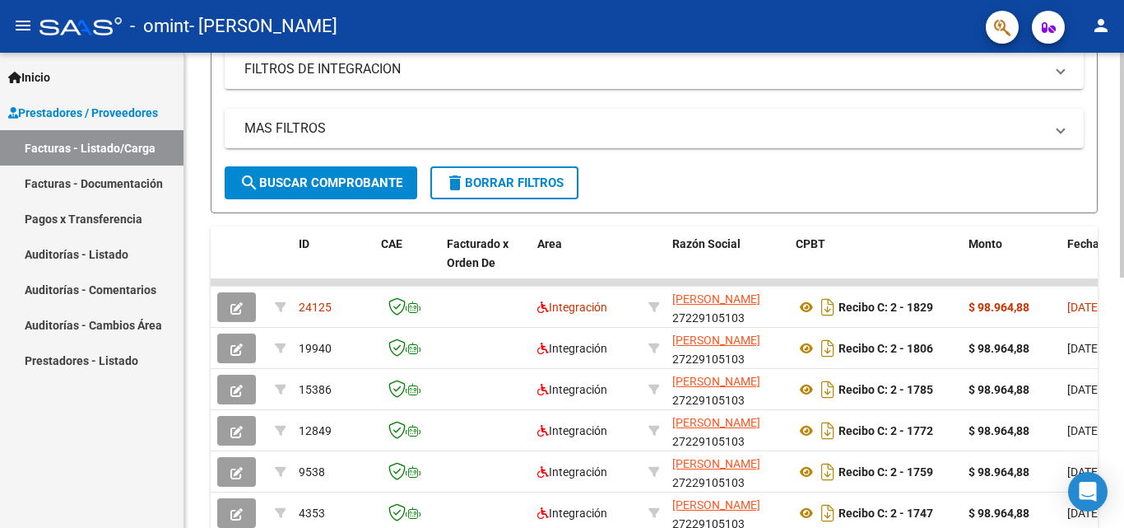
click at [1118, 226] on div "Video tutorial PRESTADORES -> Listado de CPBTs Emitidos por Prestadores / Prove…" at bounding box center [656, 220] width 944 height 990
drag, startPoint x: 1118, startPoint y: 226, endPoint x: 1118, endPoint y: 180, distance: 46.1
click at [1118, 180] on div "Video tutorial PRESTADORES -> Listado de CPBTs Emitidos por Prestadores / Prove…" at bounding box center [654, 220] width 940 height 990
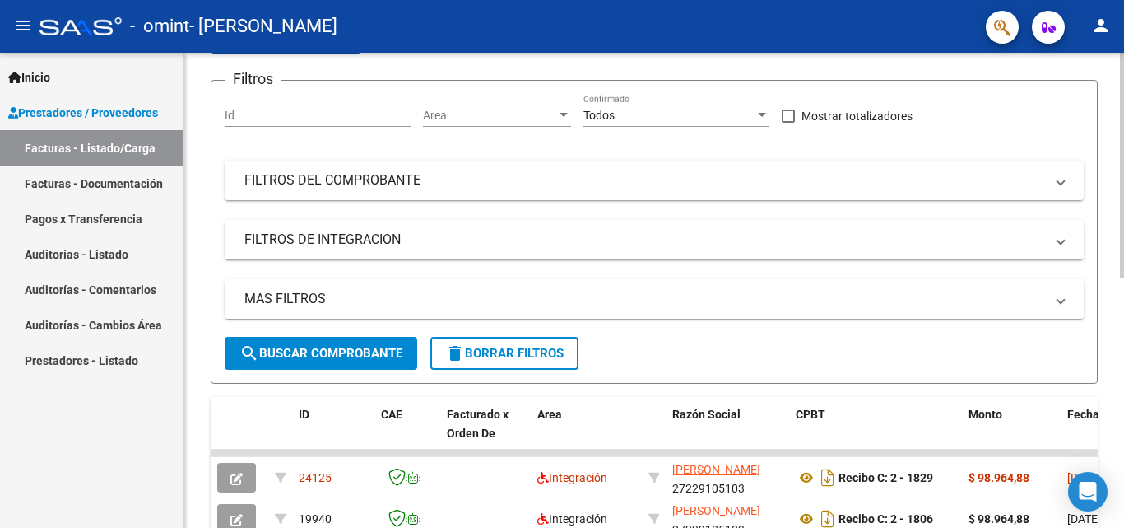
scroll to position [147, 0]
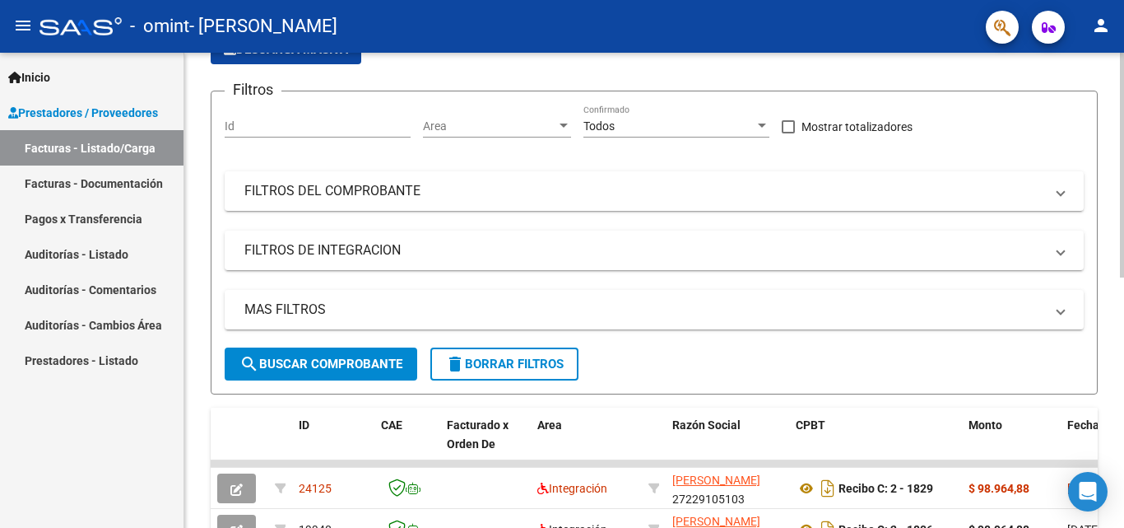
click at [1121, 138] on div at bounding box center [1122, 235] width 4 height 225
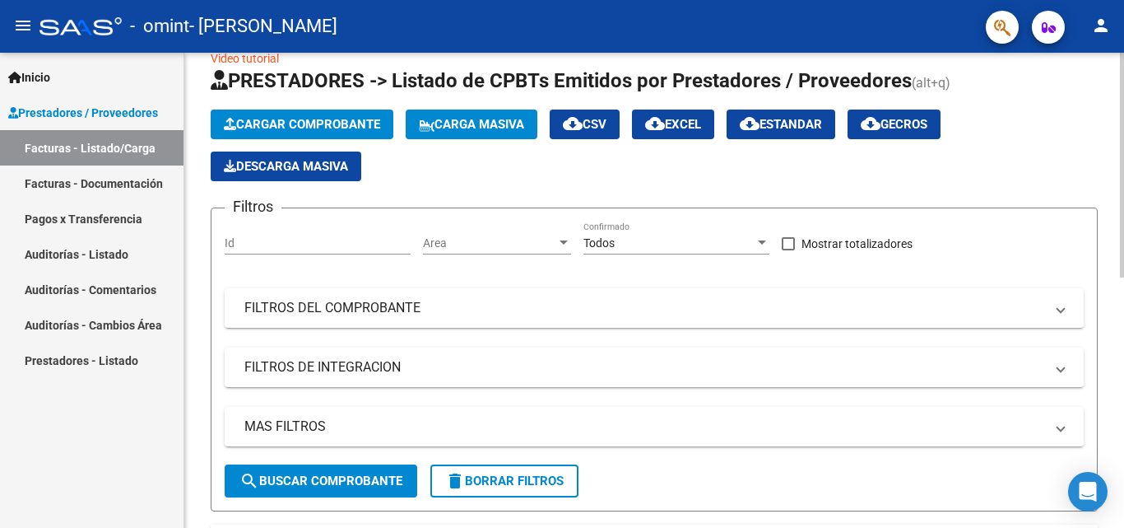
scroll to position [28, 0]
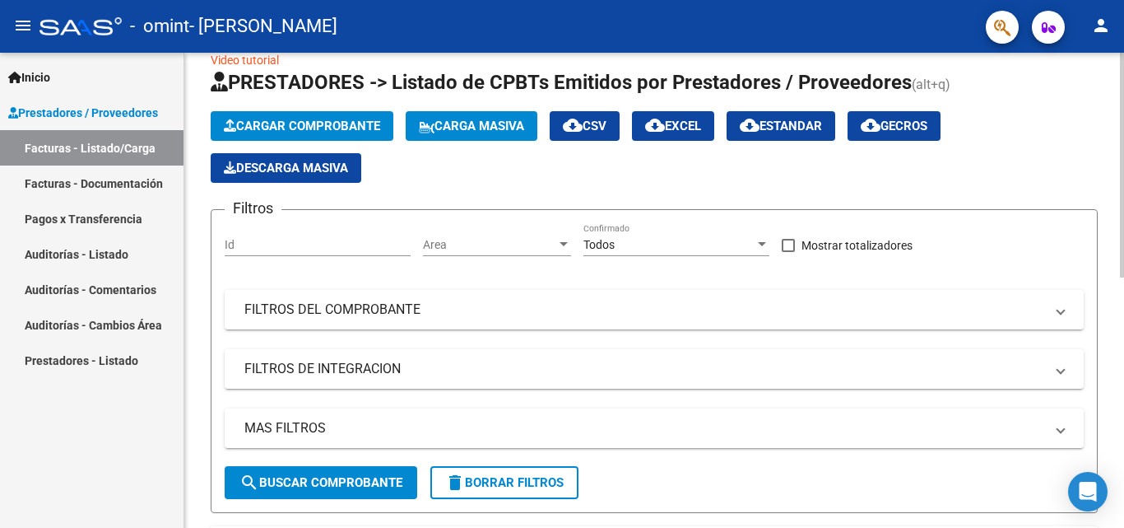
click at [1121, 82] on div at bounding box center [1122, 179] width 4 height 225
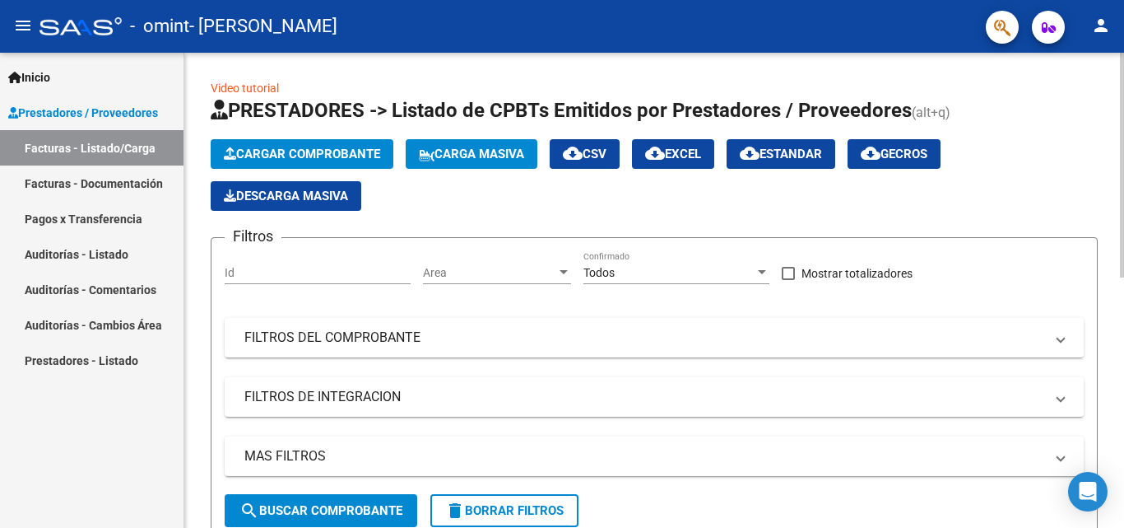
click at [1121, 64] on div at bounding box center [1122, 165] width 4 height 225
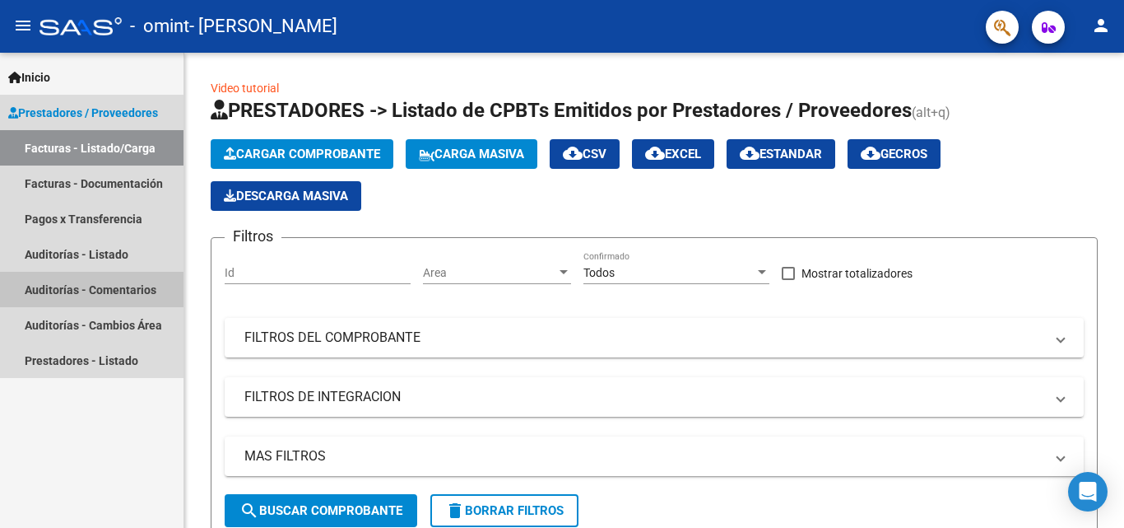
click at [108, 290] on link "Auditorías - Comentarios" at bounding box center [92, 289] width 184 height 35
